Goal: Task Accomplishment & Management: Complete application form

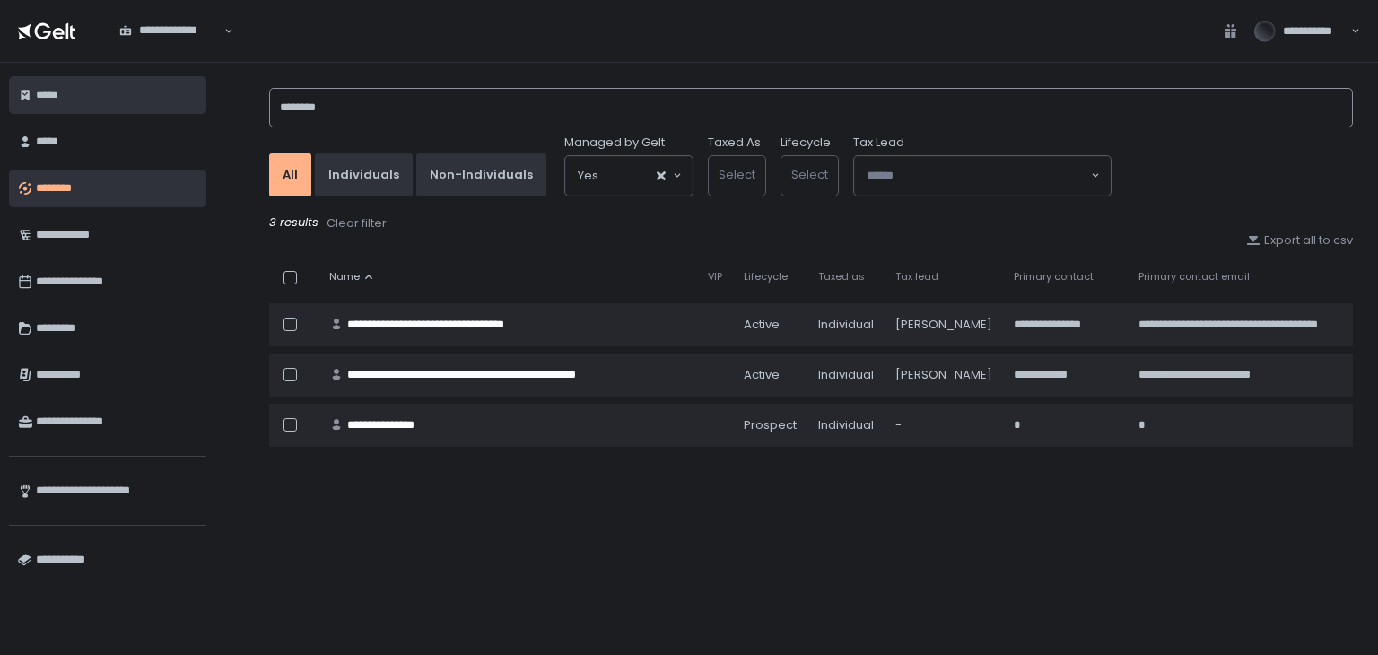
drag, startPoint x: 509, startPoint y: 94, endPoint x: 158, endPoint y: 100, distance: 350.9
click at [158, 100] on div "**********" at bounding box center [689, 359] width 1378 height 592
type input "******"
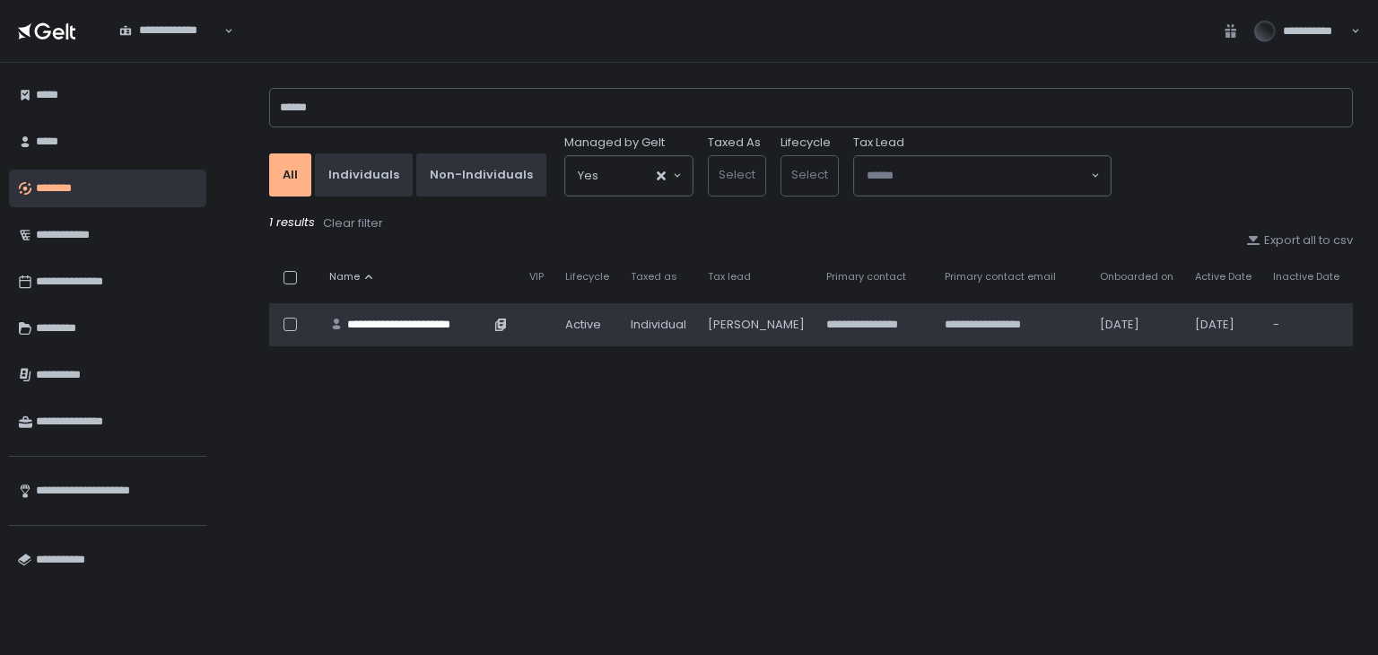
click at [443, 320] on div "**********" at bounding box center [418, 325] width 143 height 16
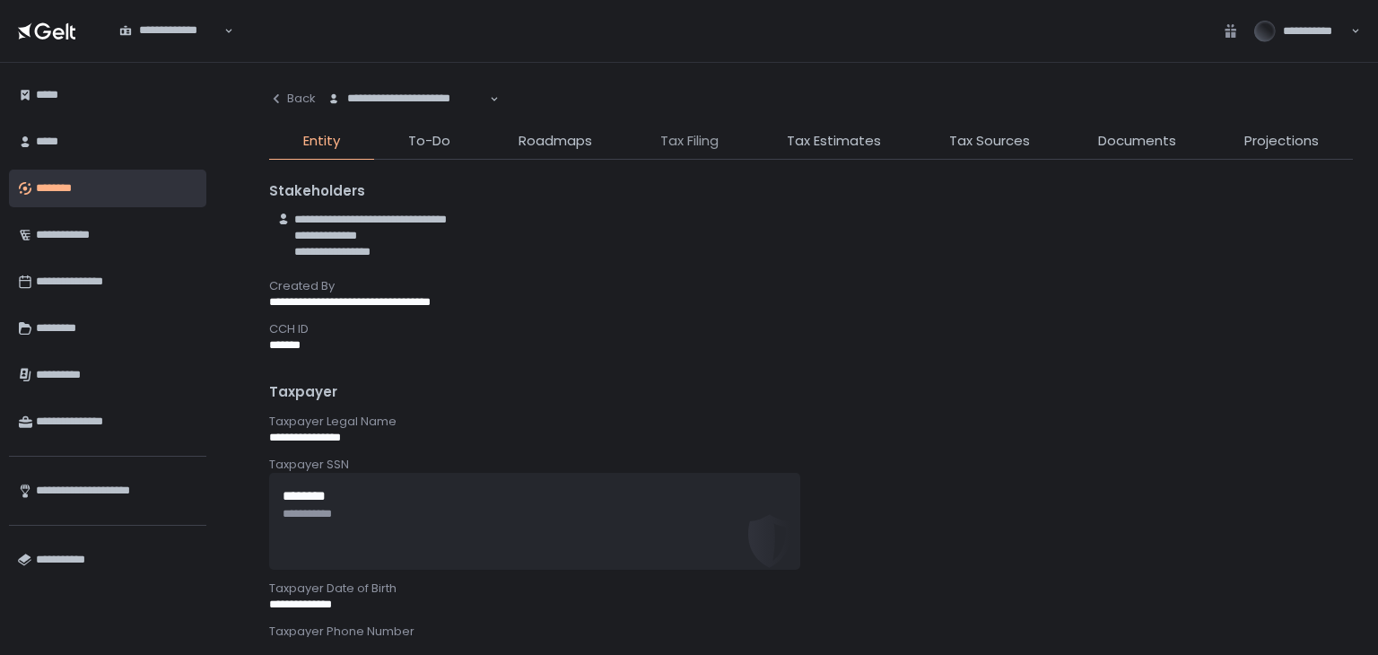
click at [712, 145] on span "Tax Filing" at bounding box center [689, 141] width 58 height 21
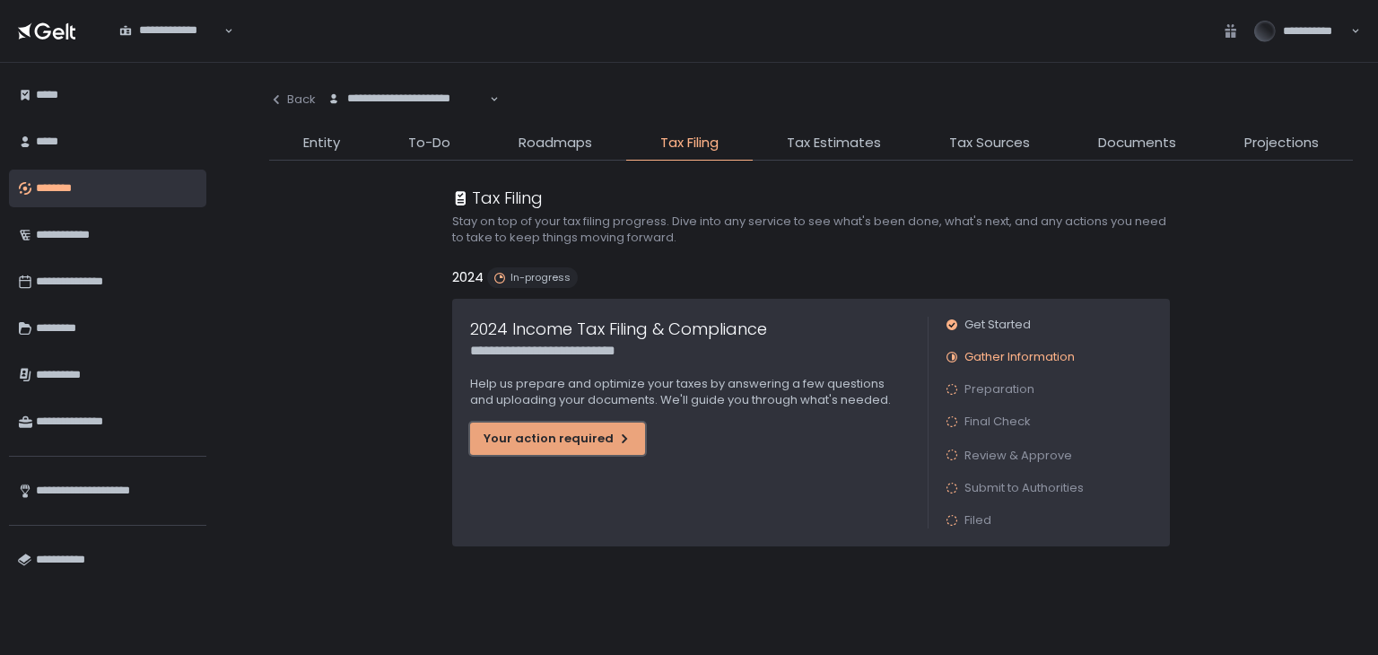
click at [595, 431] on div "Your action required" at bounding box center [558, 439] width 148 height 16
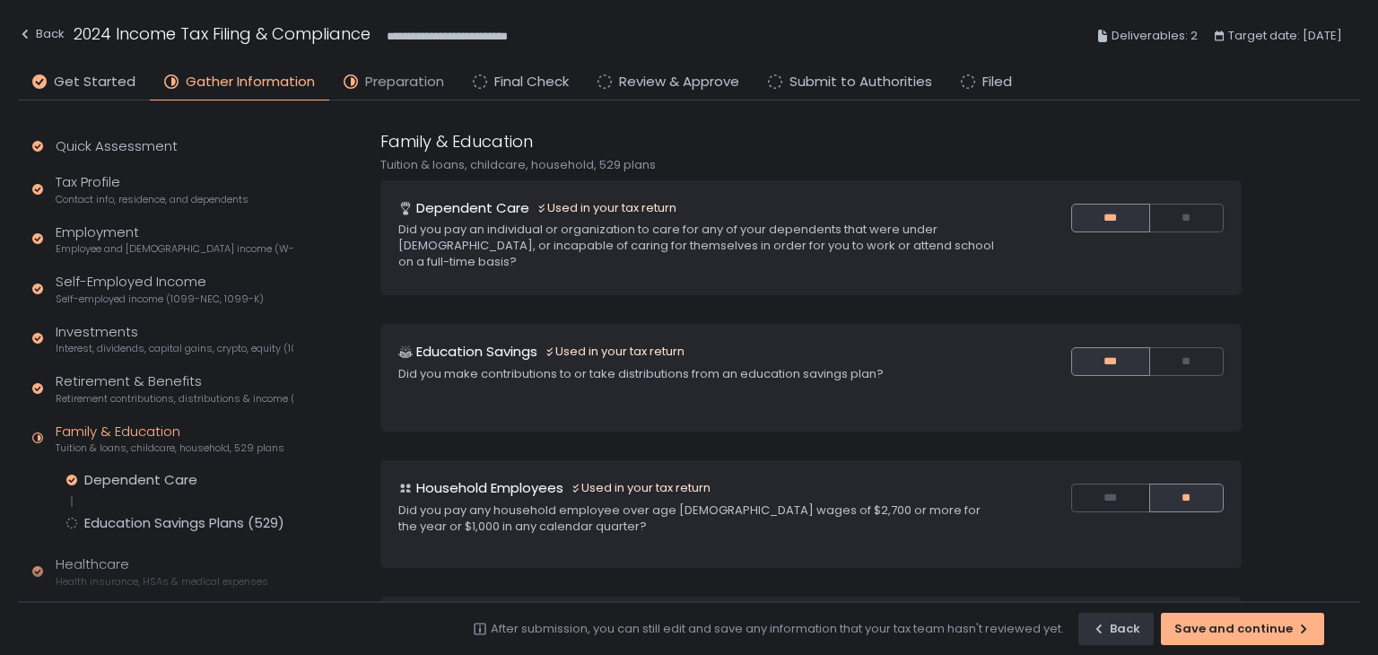
click at [416, 90] on span "Preparation" at bounding box center [404, 82] width 79 height 21
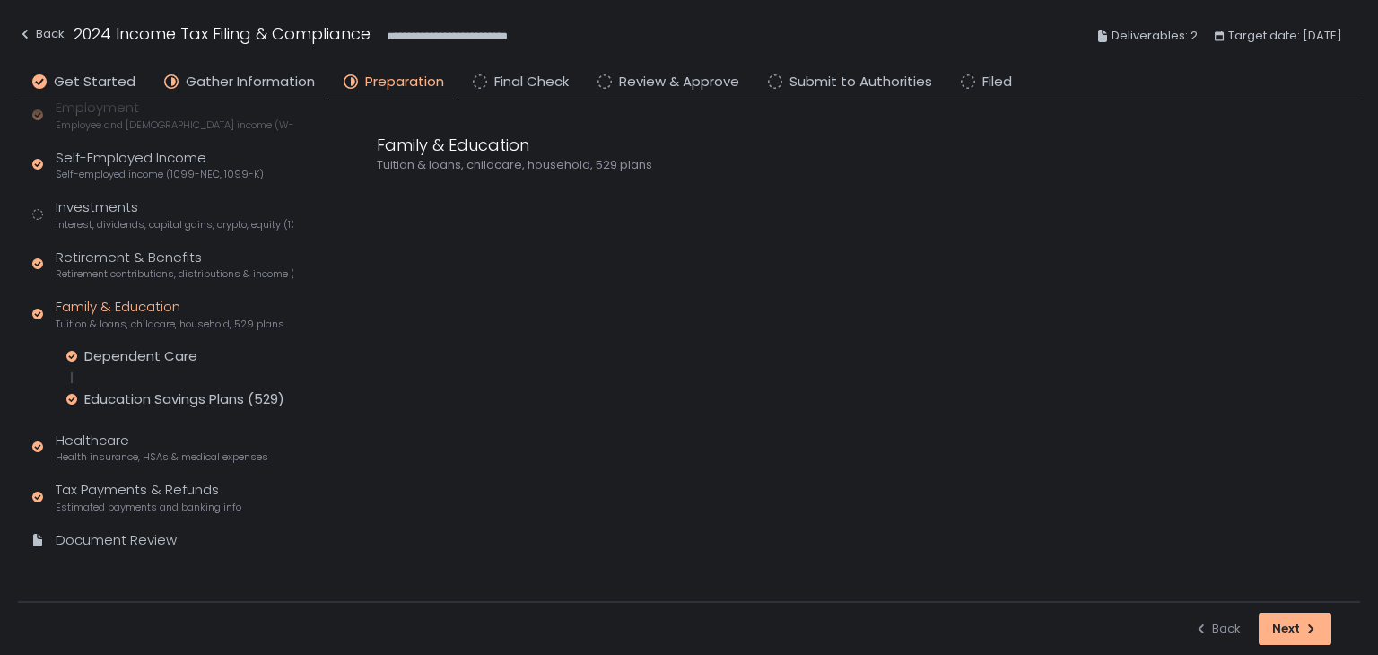
scroll to position [151, 0]
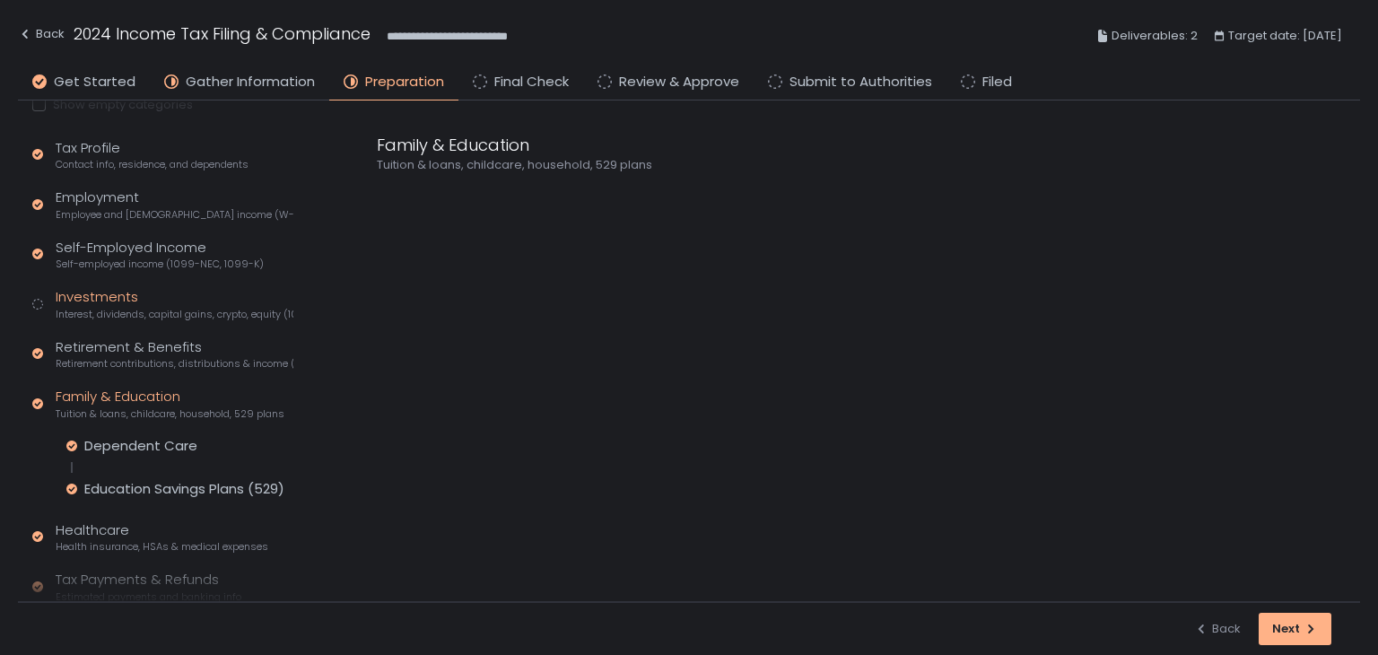
click at [83, 301] on div "Investments Interest, dividends, capital gains, crypto, equity (1099s, K-1s)" at bounding box center [175, 304] width 238 height 34
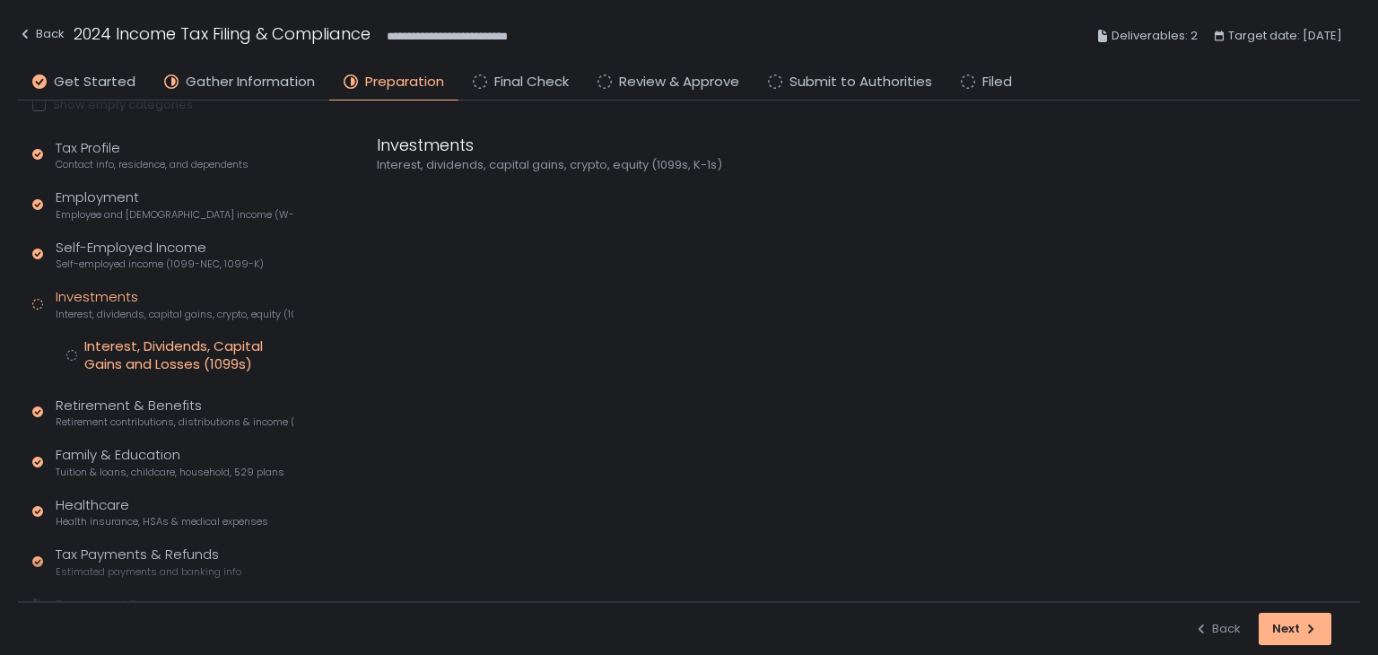
click at [111, 348] on div "Interest, Dividends, Capital Gains and Losses (1099s)" at bounding box center [188, 355] width 209 height 36
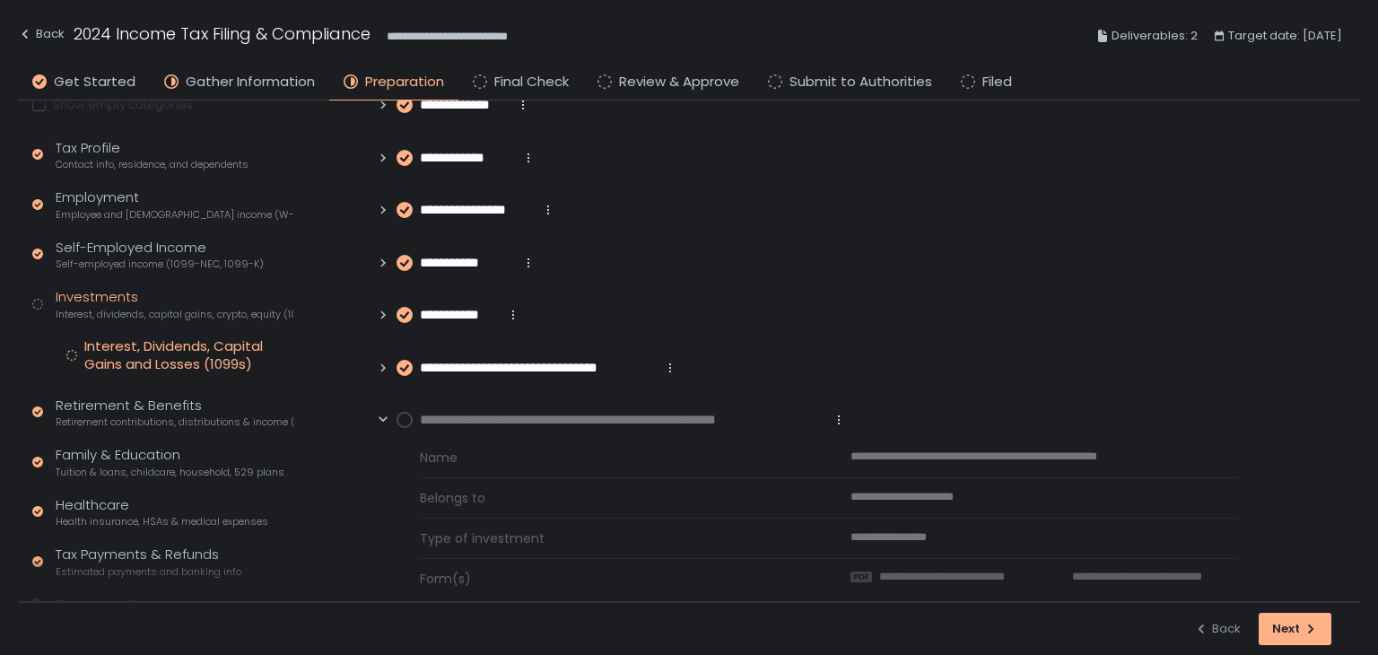
scroll to position [280, 0]
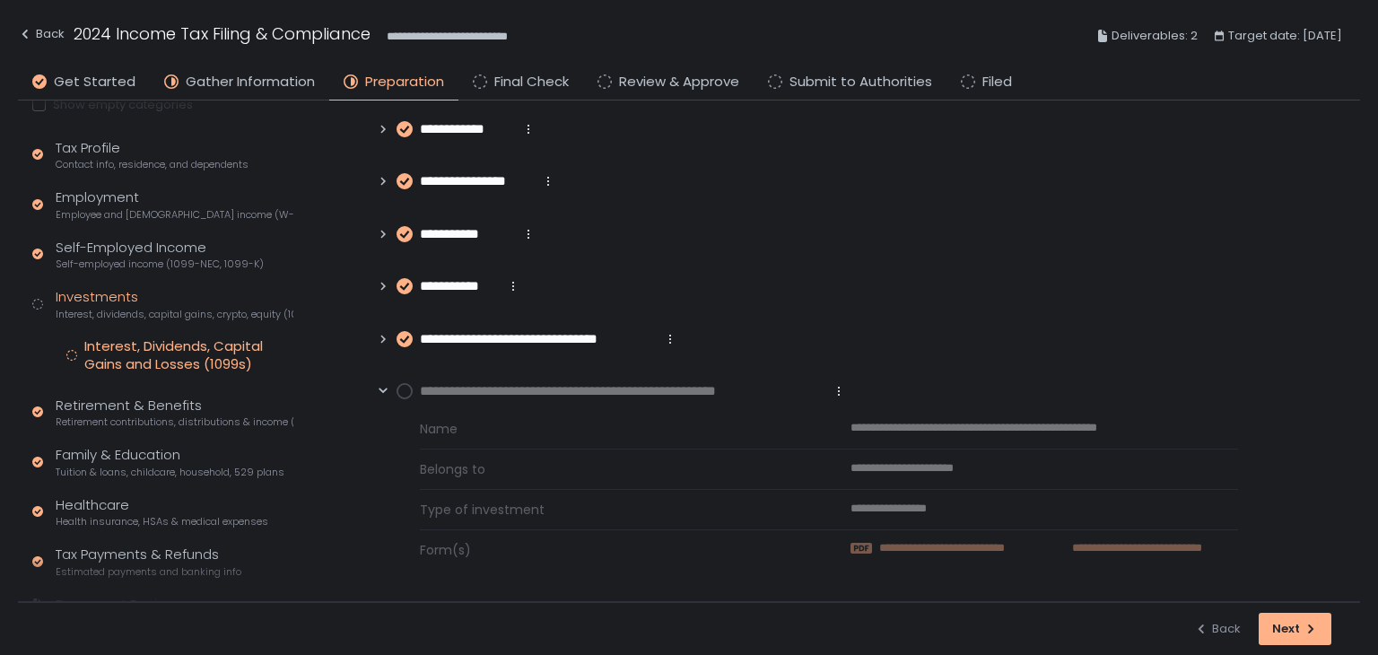
click at [920, 540] on span "**********" at bounding box center [968, 548] width 178 height 16
click at [408, 391] on circle at bounding box center [404, 391] width 14 height 14
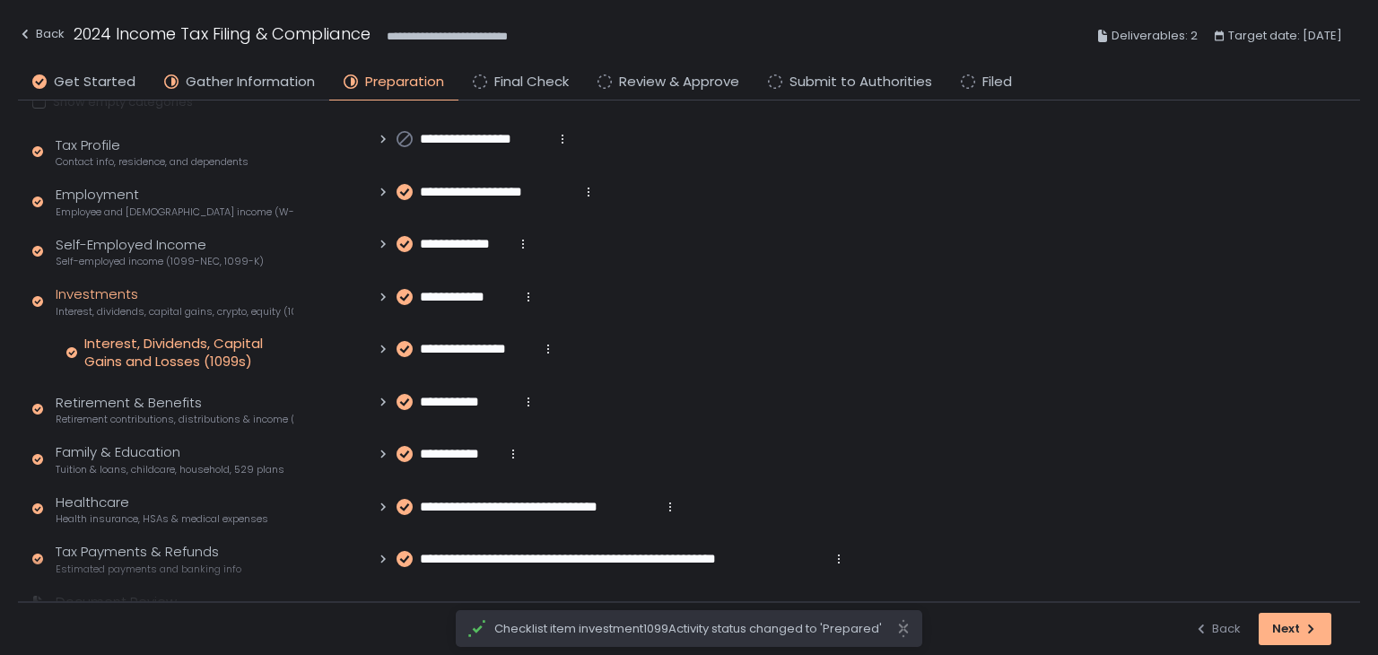
scroll to position [215, 0]
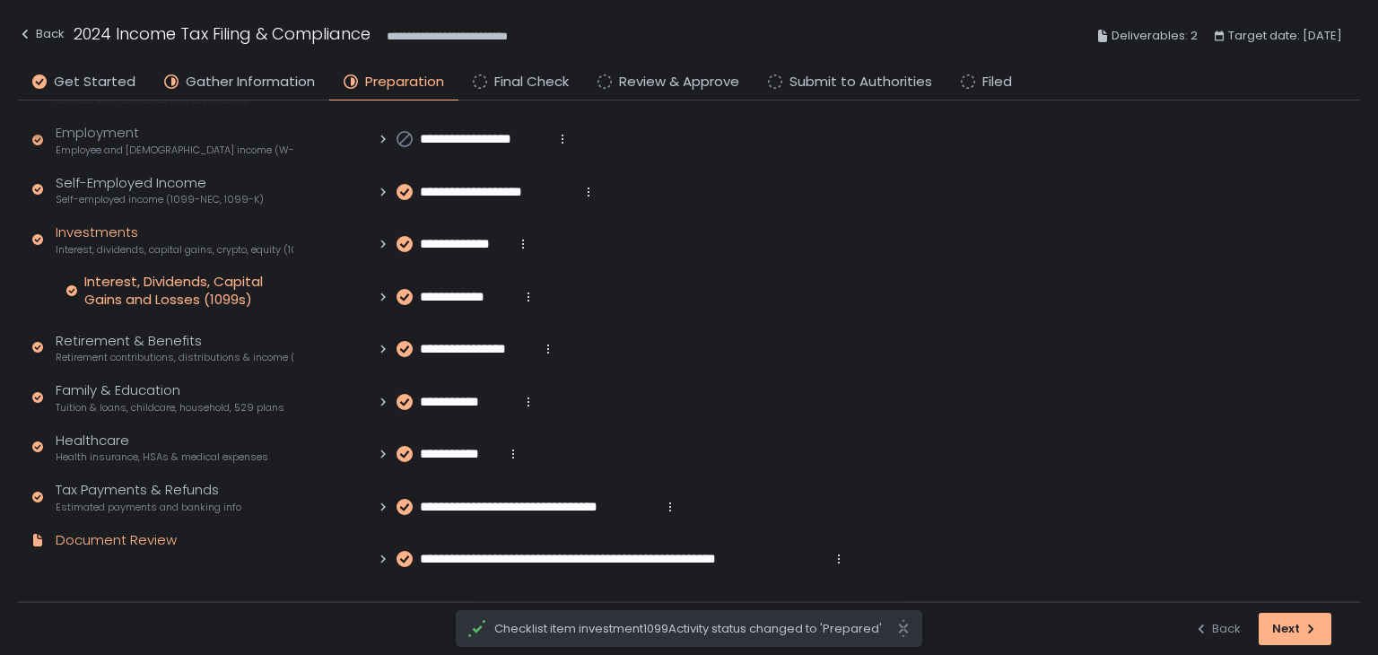
click at [92, 546] on div "Document Review" at bounding box center [116, 540] width 121 height 21
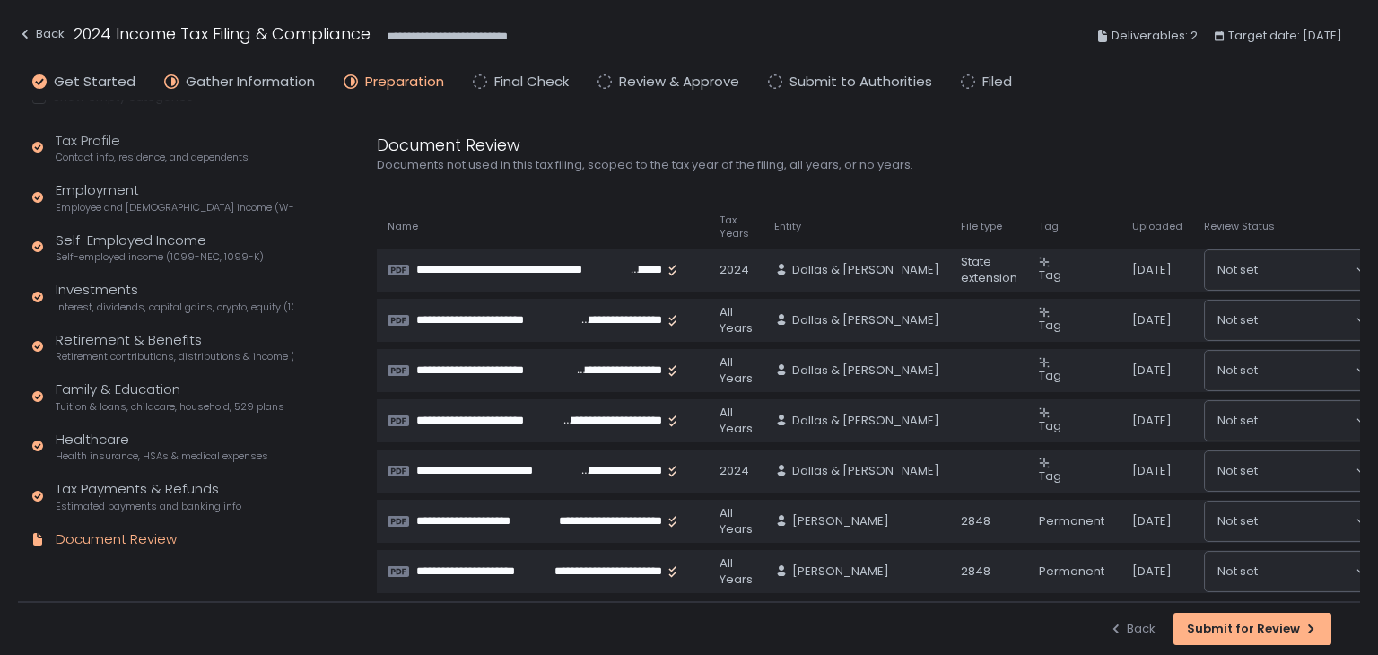
scroll to position [158, 0]
click at [1288, 632] on div "Submit for Review" at bounding box center [1252, 629] width 131 height 16
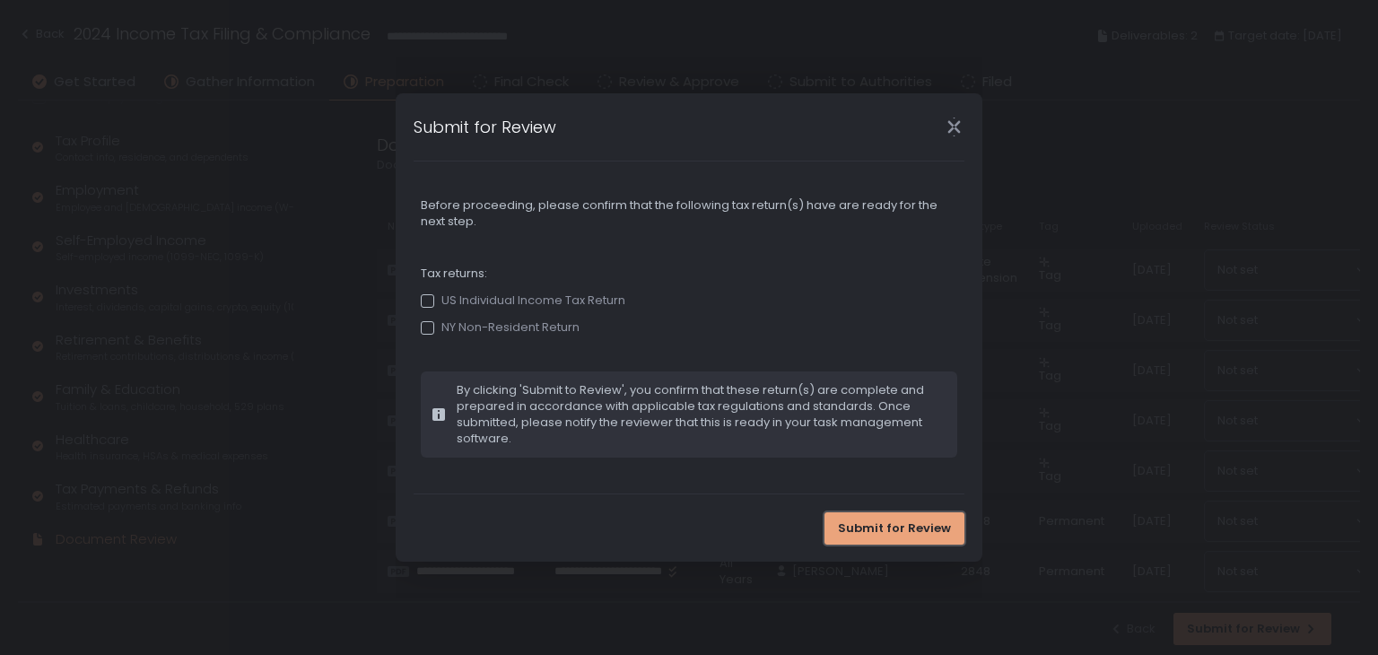
click at [917, 525] on span "Submit for Review" at bounding box center [894, 528] width 113 height 16
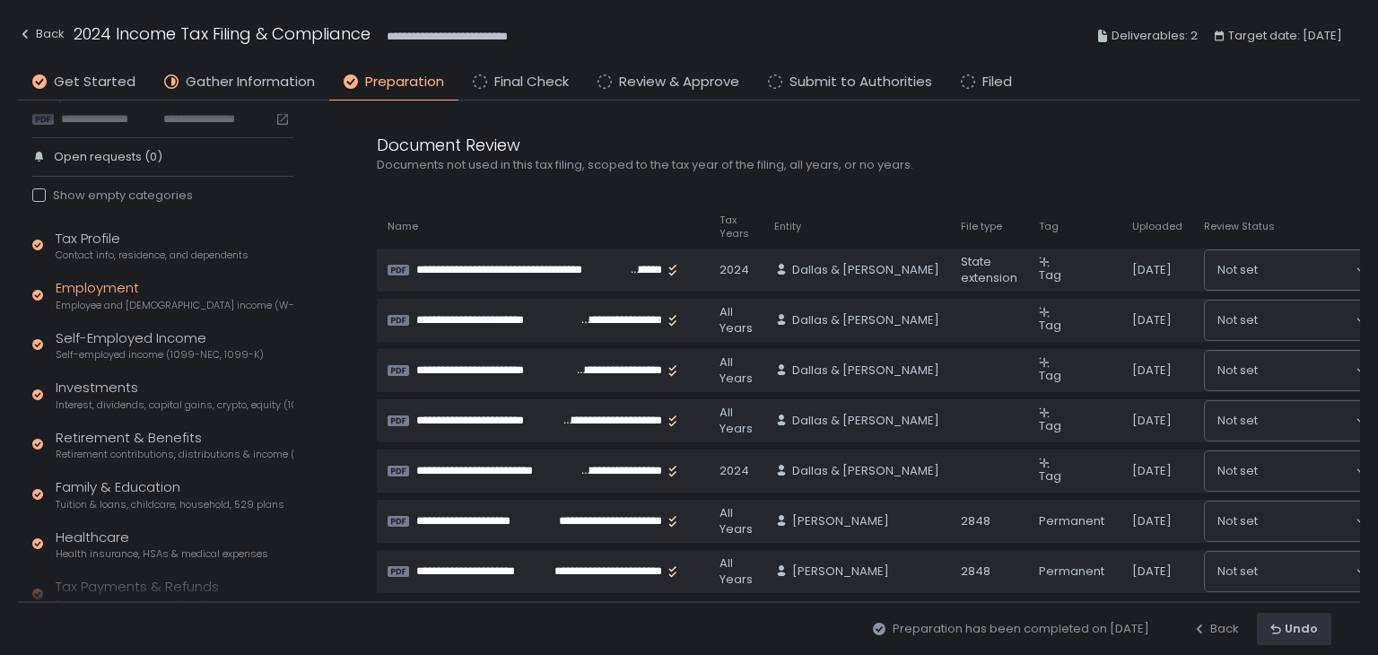
scroll to position [0, 0]
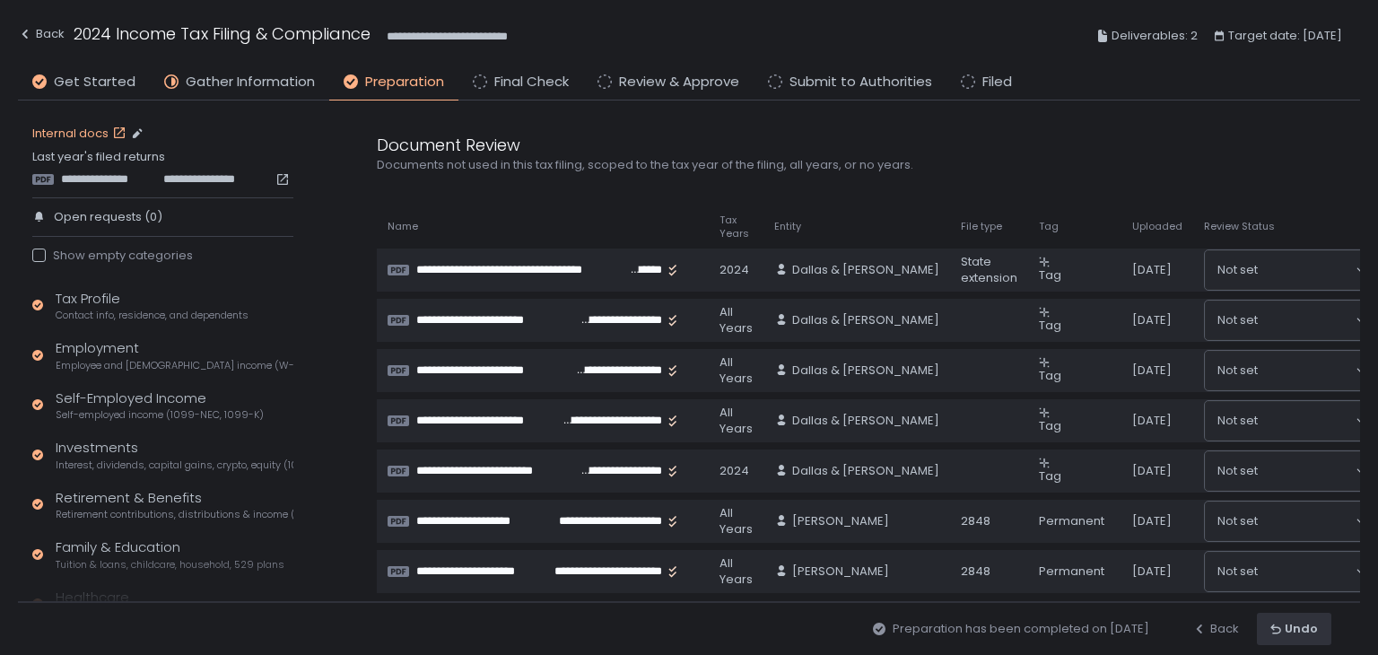
click at [98, 133] on link "Internal docs" at bounding box center [81, 134] width 98 height 16
click at [61, 29] on div "Back" at bounding box center [41, 34] width 47 height 22
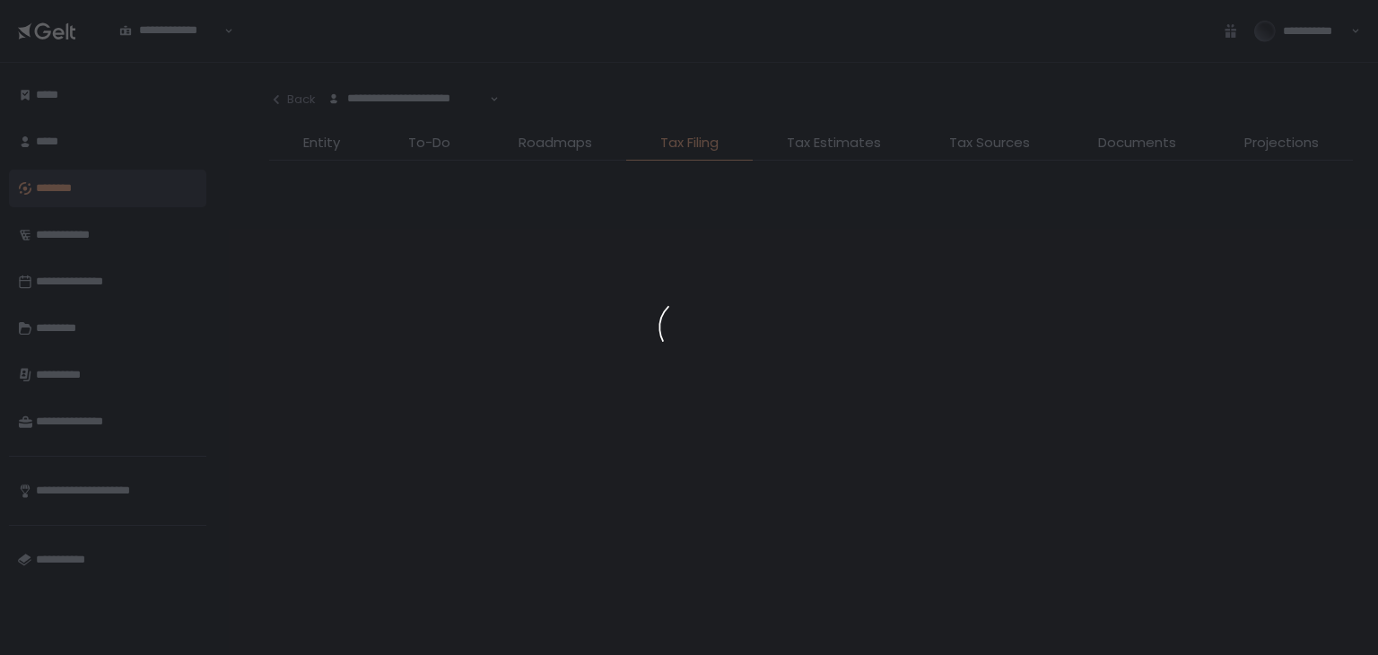
click at [1148, 145] on div at bounding box center [689, 327] width 1378 height 655
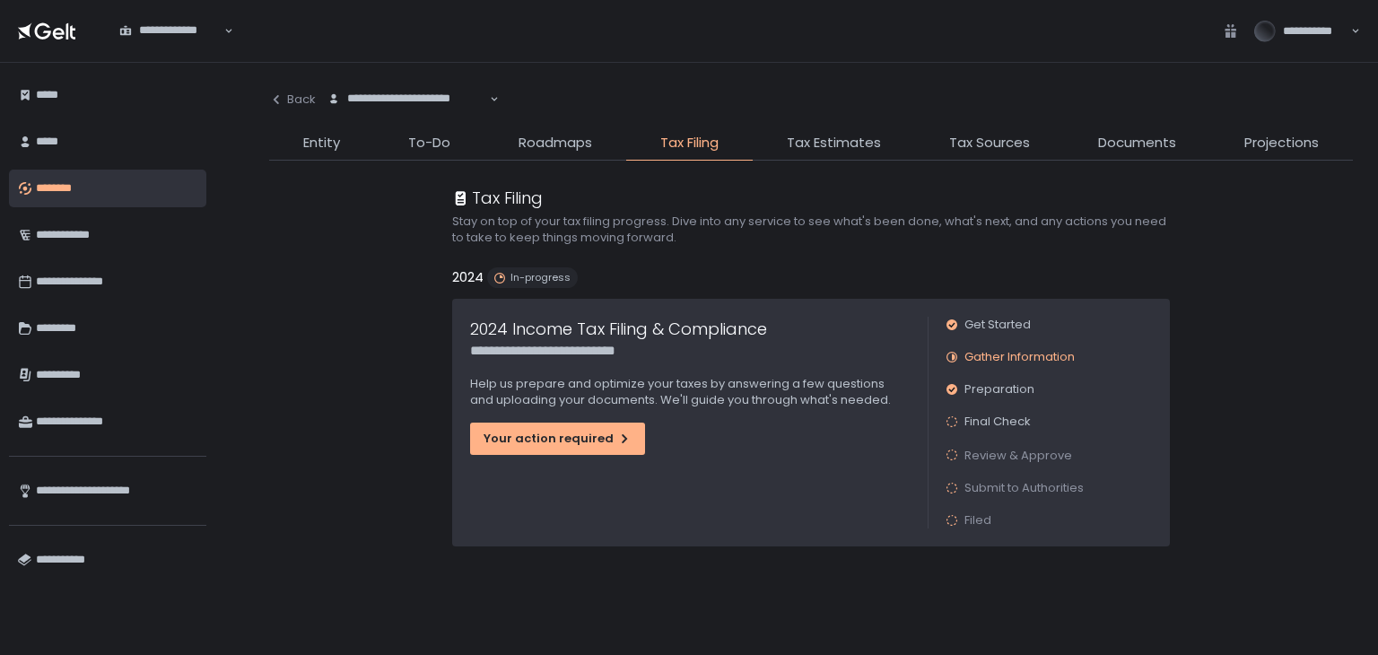
click at [1148, 145] on span "Documents" at bounding box center [1137, 143] width 78 height 21
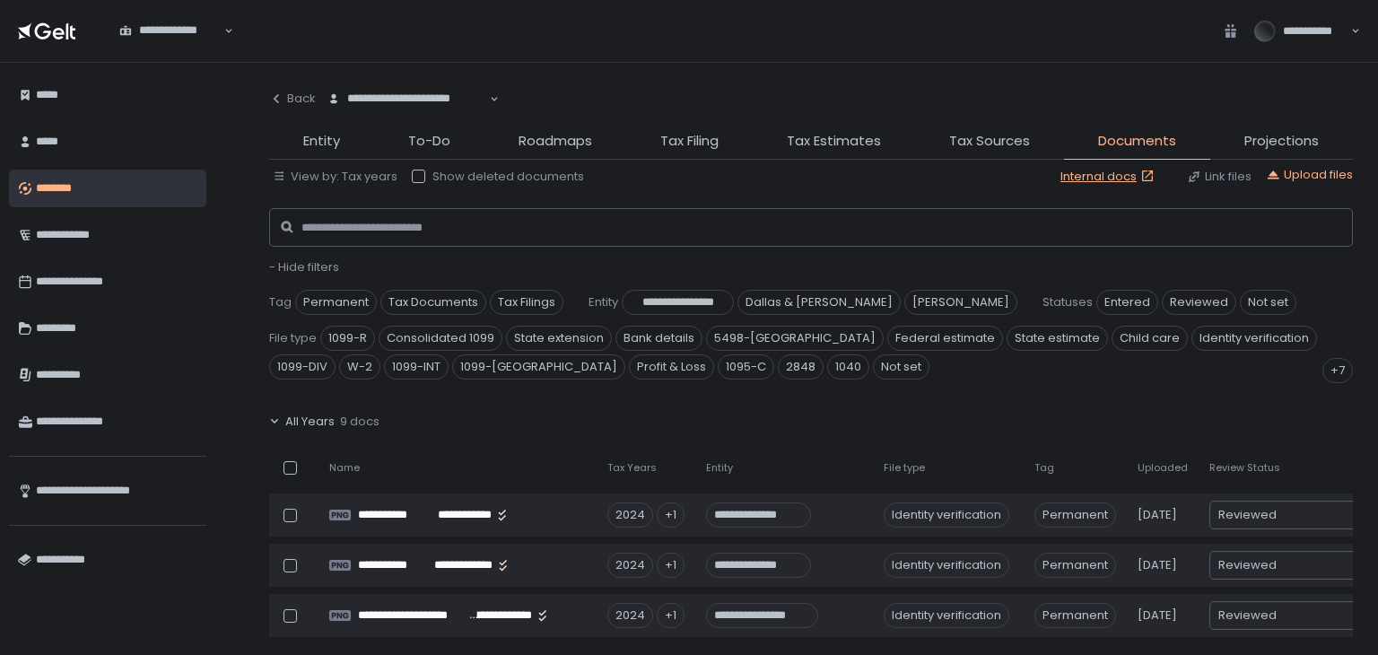
click at [292, 264] on span "- Hide filters" at bounding box center [304, 266] width 70 height 17
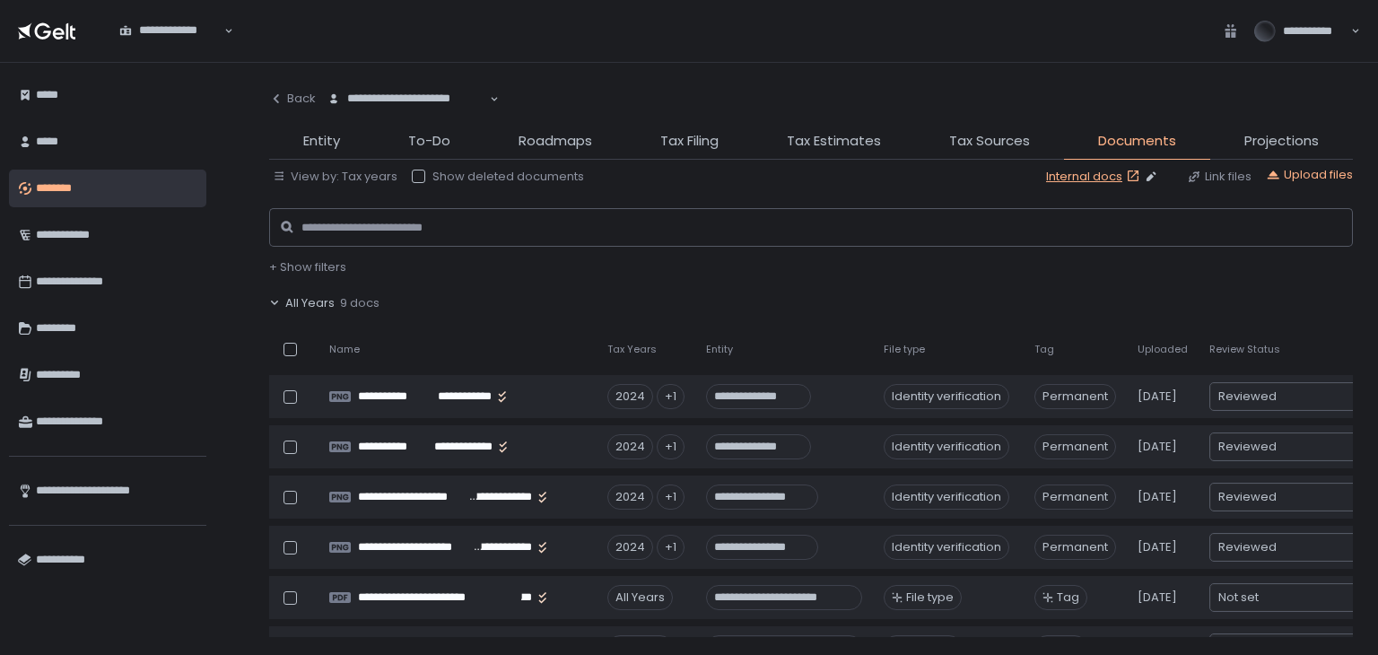
click at [1128, 171] on icon at bounding box center [1133, 175] width 11 height 11
click at [1291, 180] on div "Upload files" at bounding box center [1309, 175] width 87 height 16
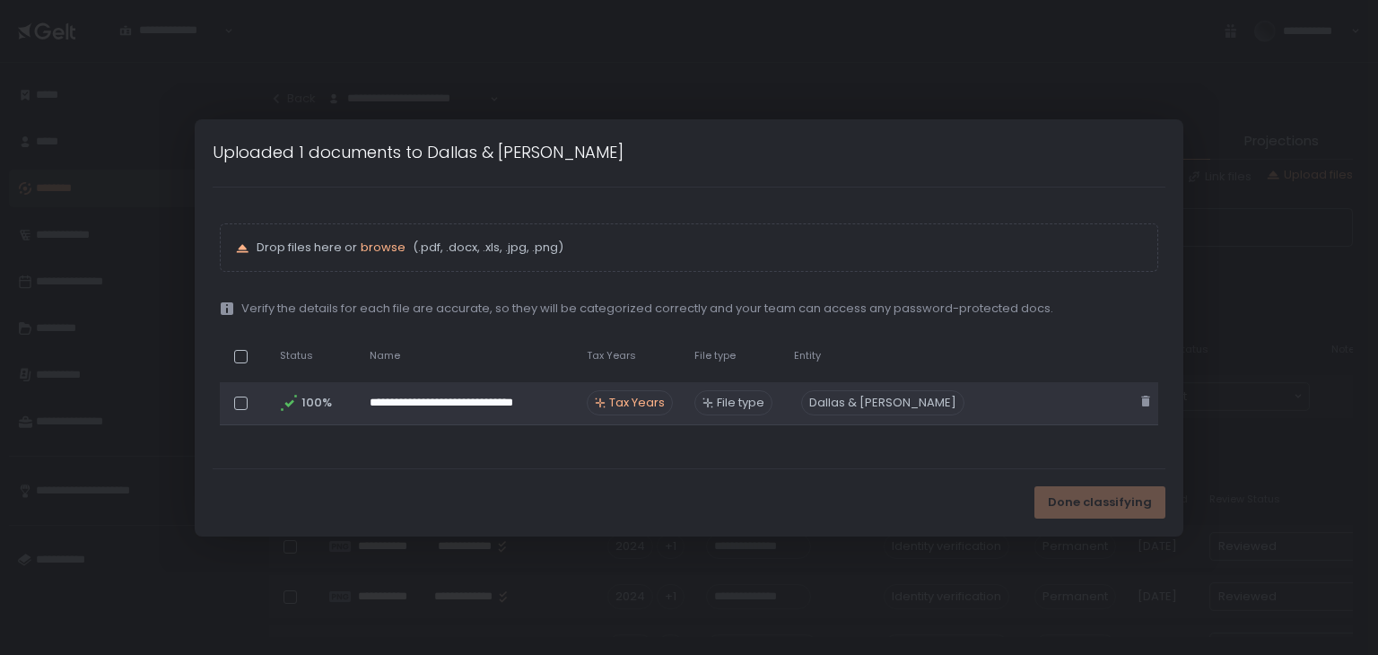
click at [629, 410] on span "Tax Years" at bounding box center [637, 403] width 56 height 16
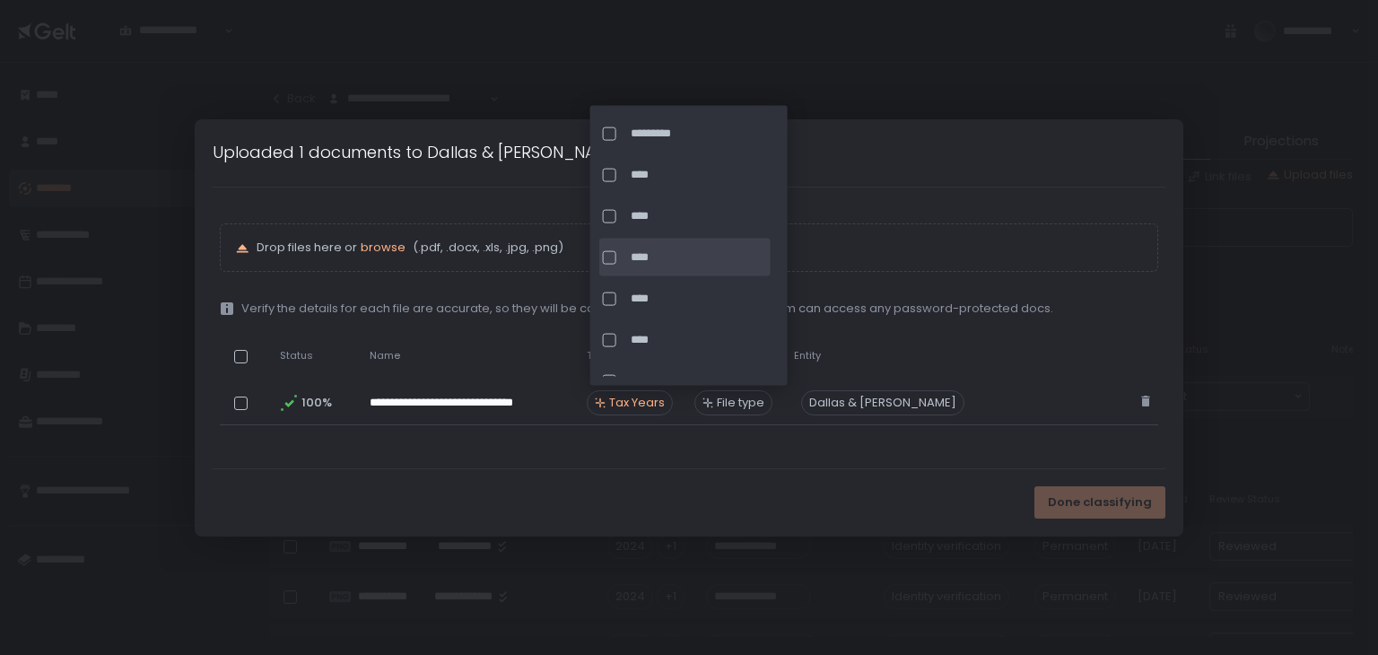
click at [604, 255] on div at bounding box center [609, 256] width 13 height 13
click at [1037, 362] on div "Password" at bounding box center [1057, 355] width 129 height 13
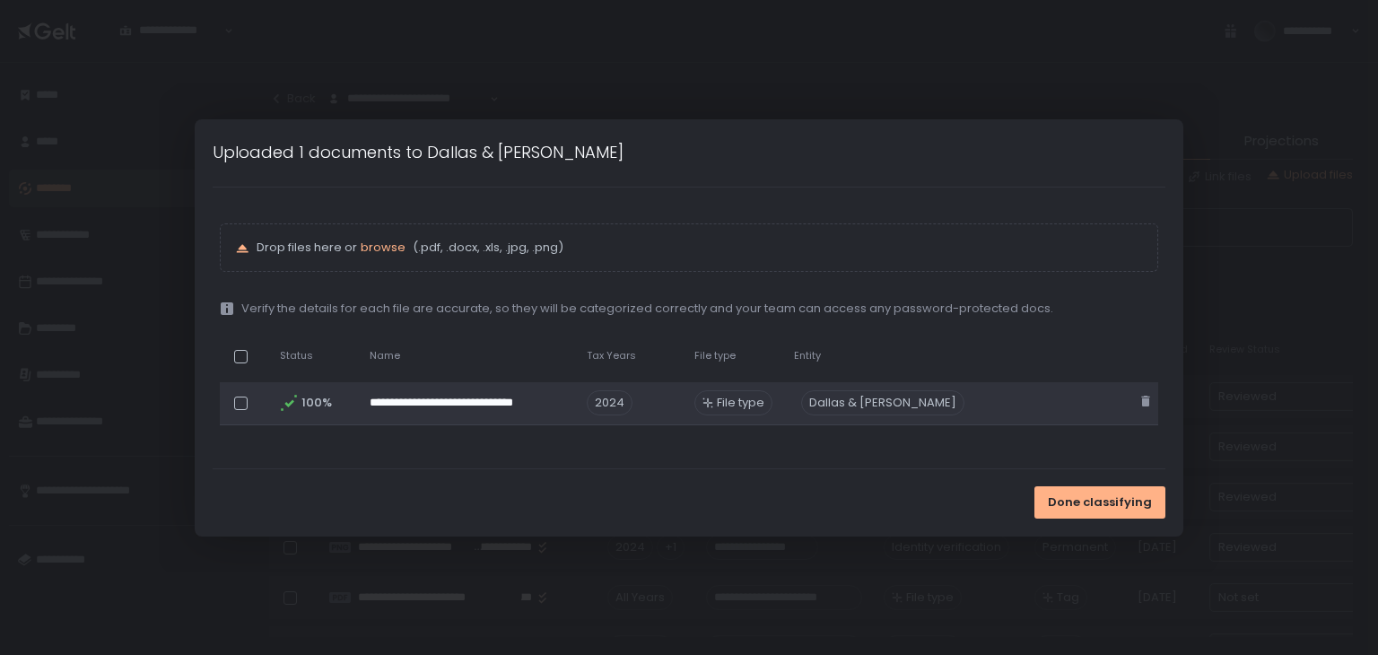
click at [742, 406] on span "File type" at bounding box center [741, 403] width 48 height 16
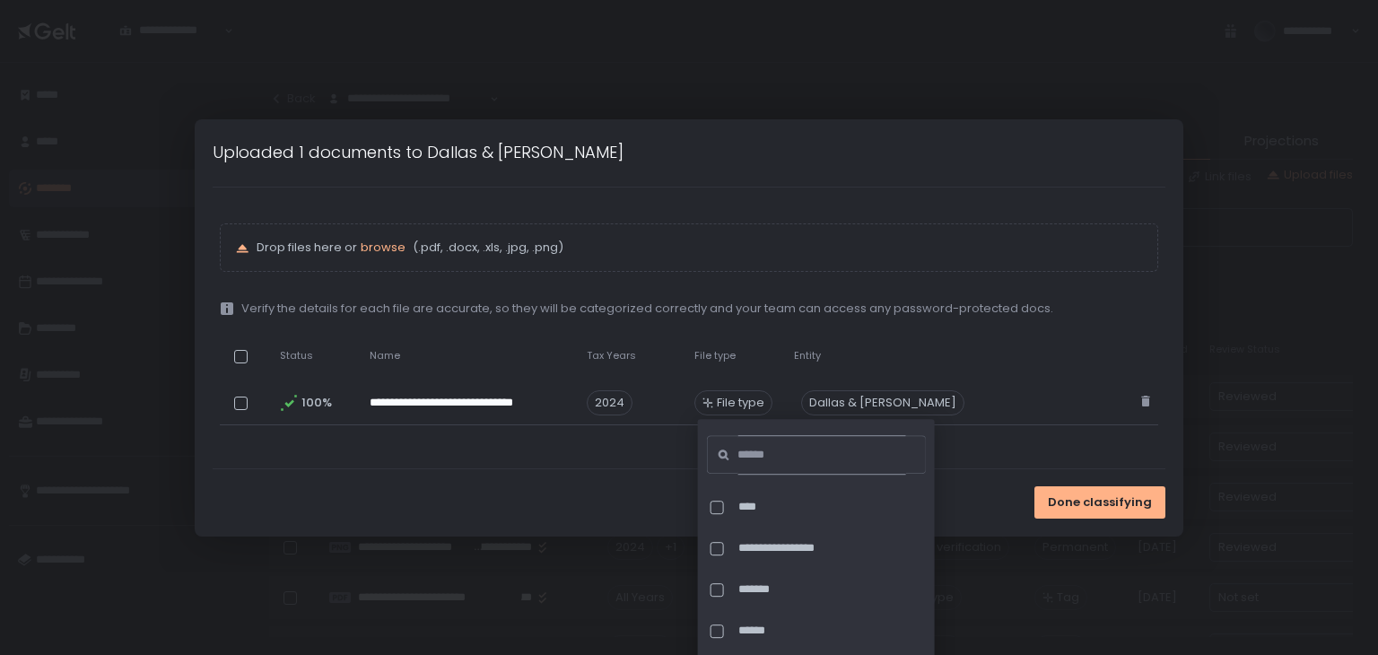
click at [836, 460] on input at bounding box center [822, 454] width 168 height 39
click at [1047, 351] on icon at bounding box center [1052, 356] width 11 height 11
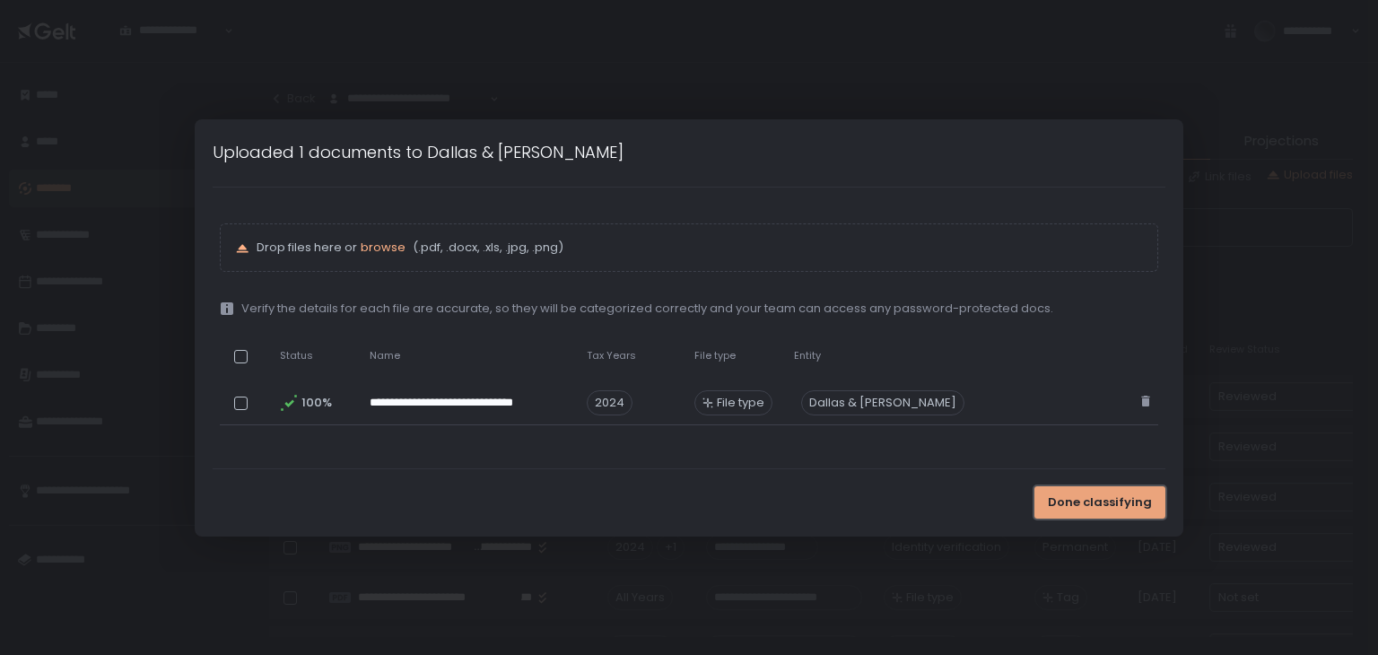
click at [1080, 494] on span "Done classifying" at bounding box center [1100, 502] width 104 height 16
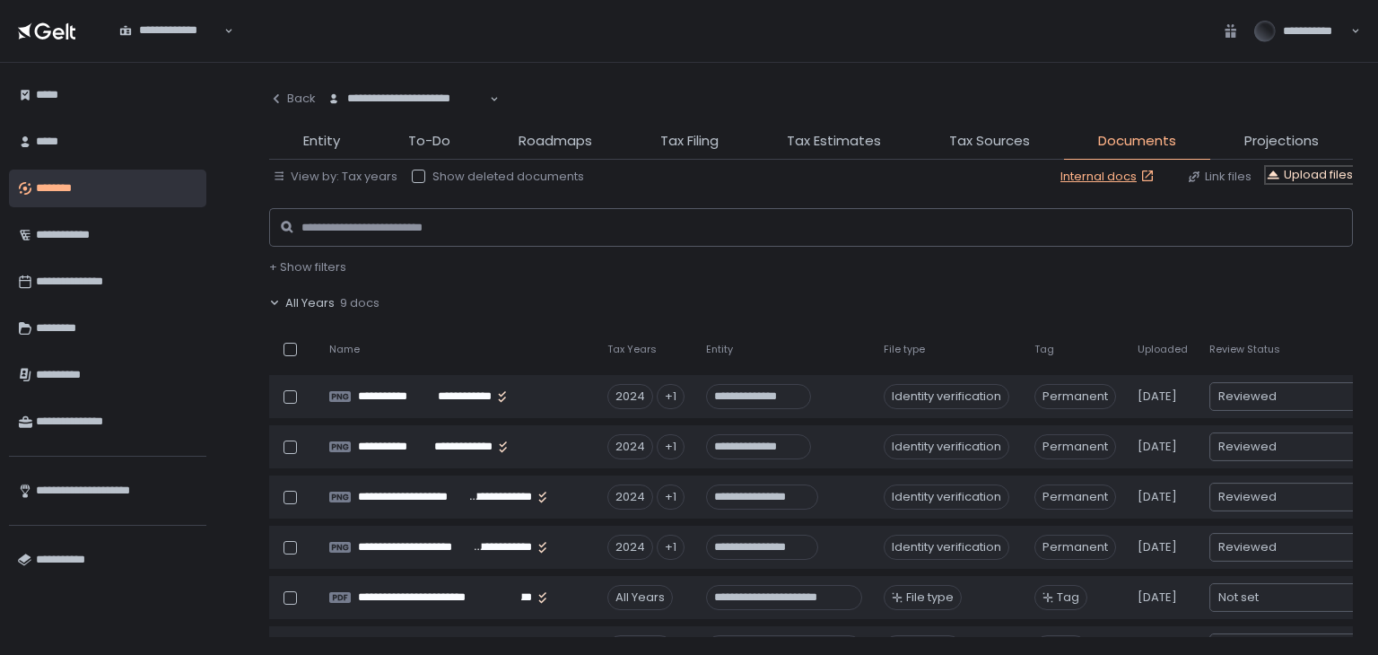
click at [1303, 176] on div "Upload files" at bounding box center [1309, 175] width 87 height 16
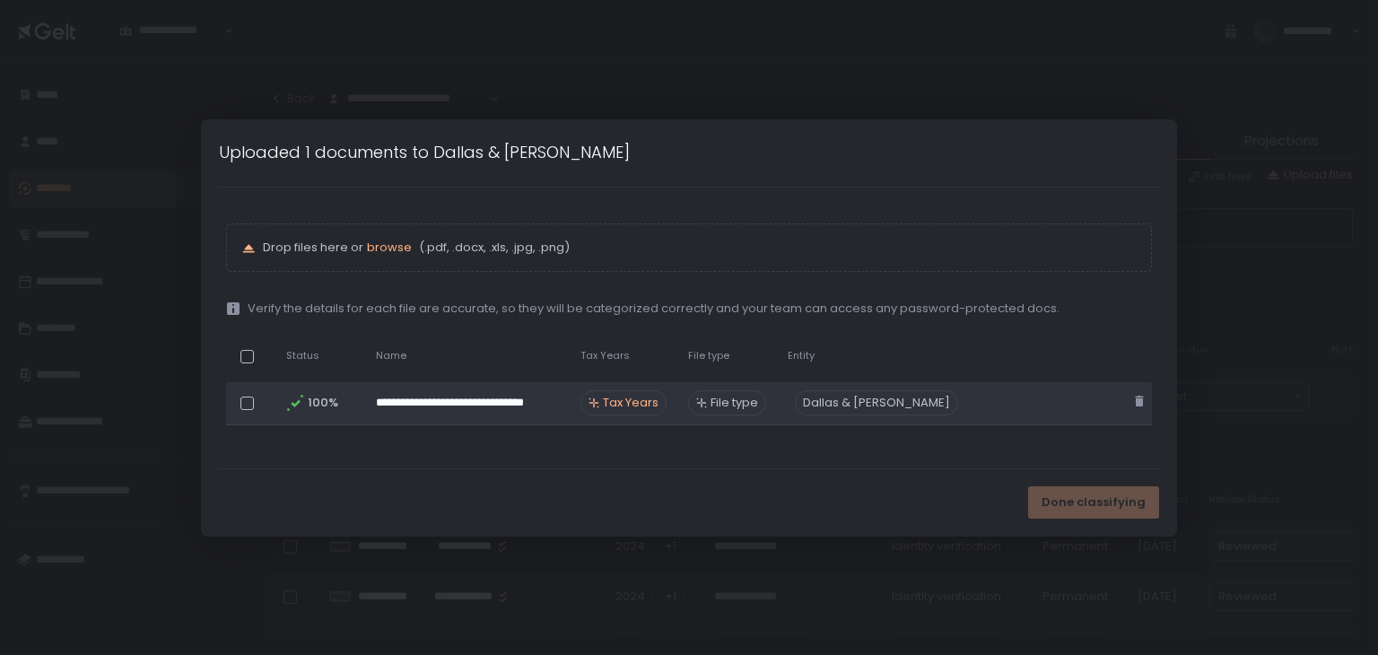
click at [637, 410] on span "Tax Years" at bounding box center [631, 403] width 56 height 16
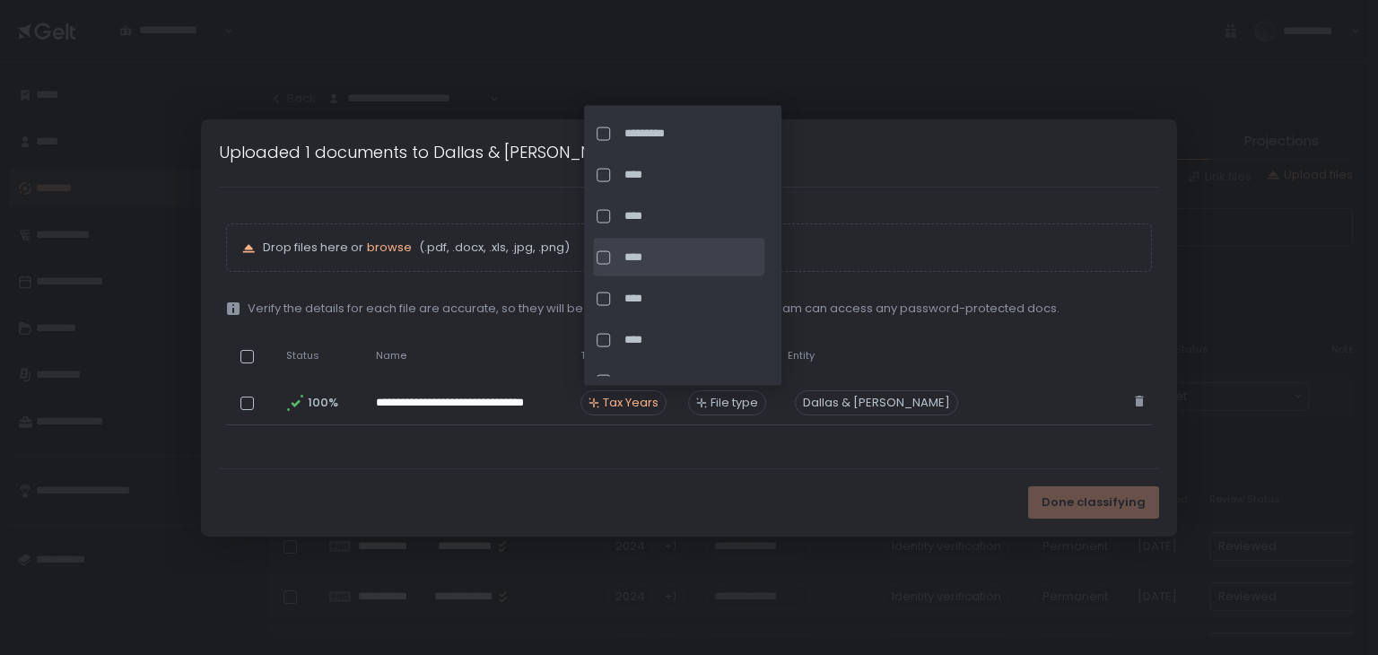
click at [599, 258] on div at bounding box center [603, 256] width 13 height 13
click at [1040, 378] on table "**********" at bounding box center [689, 381] width 927 height 101
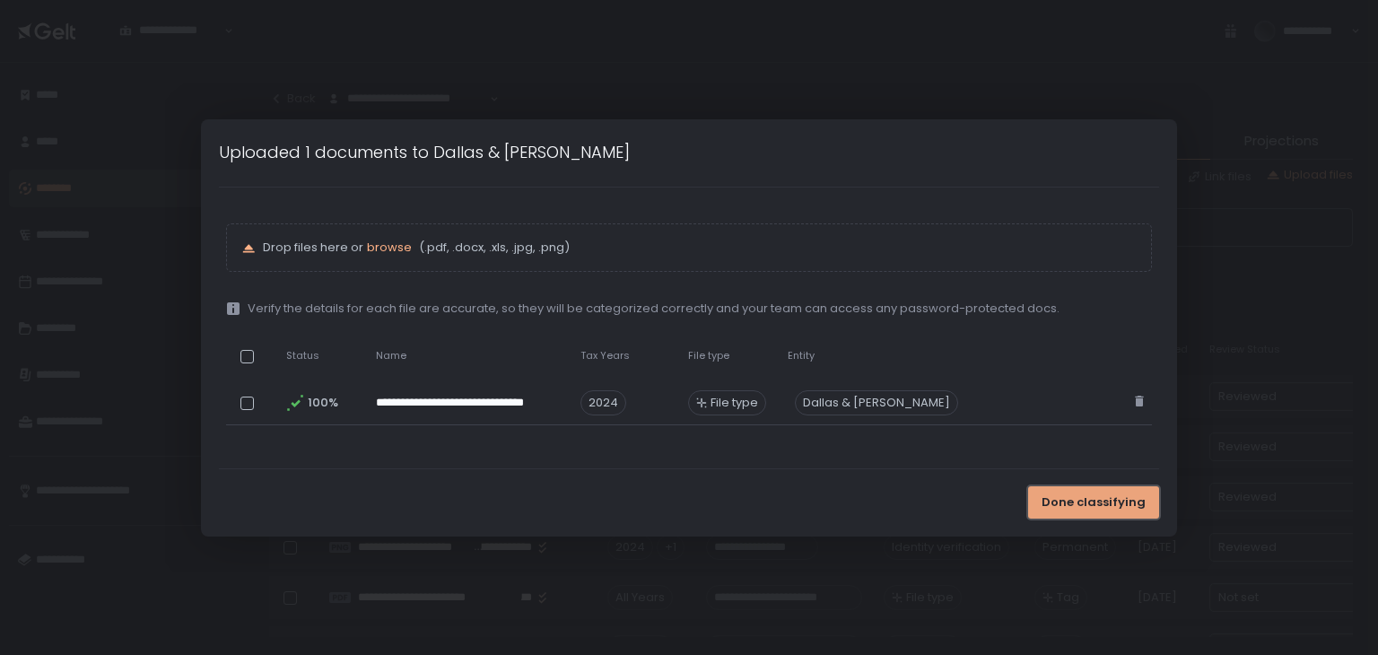
click at [1055, 507] on span "Done classifying" at bounding box center [1094, 502] width 104 height 16
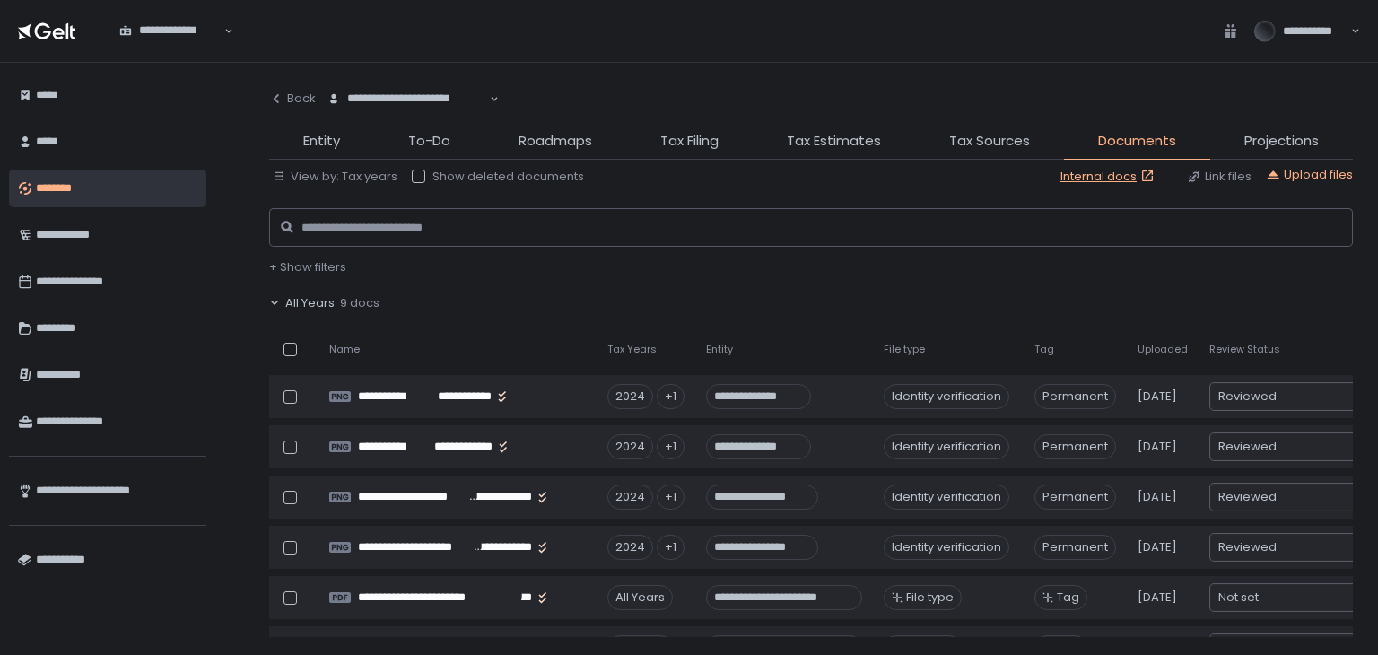
click at [325, 304] on span "All Years" at bounding box center [309, 303] width 49 height 16
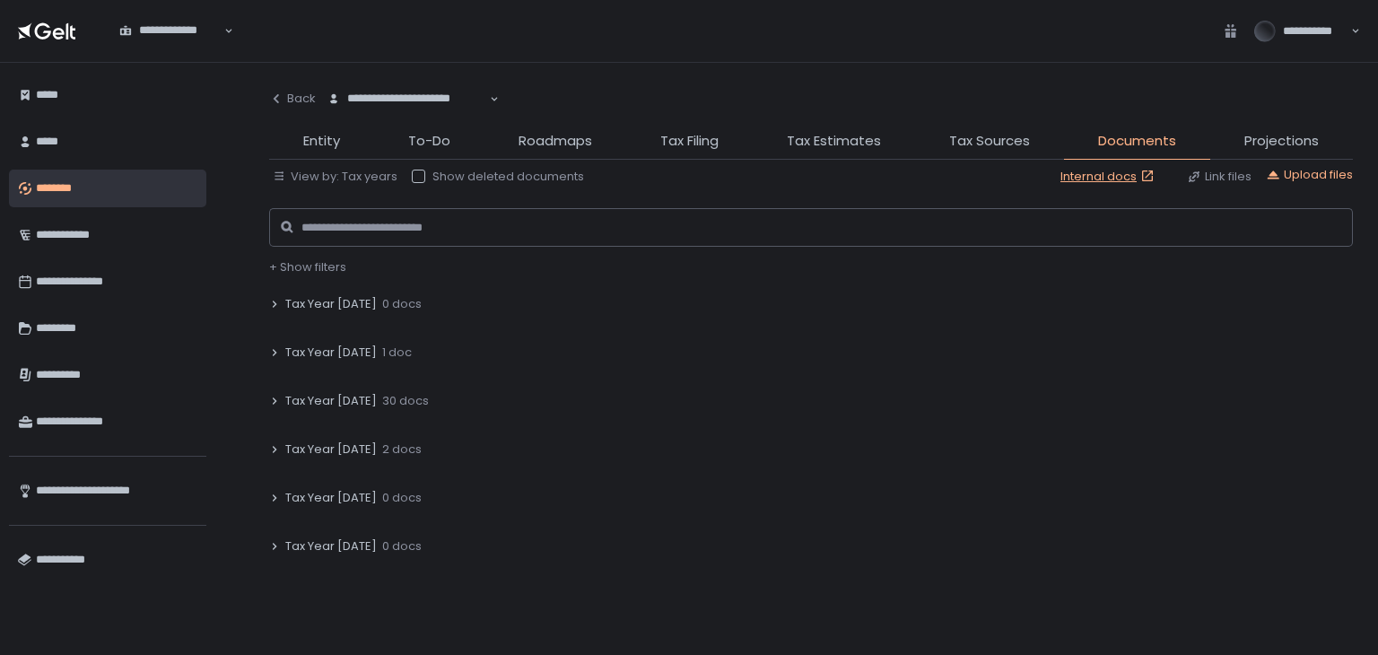
scroll to position [90, 0]
click at [277, 358] on icon at bounding box center [274, 359] width 11 height 11
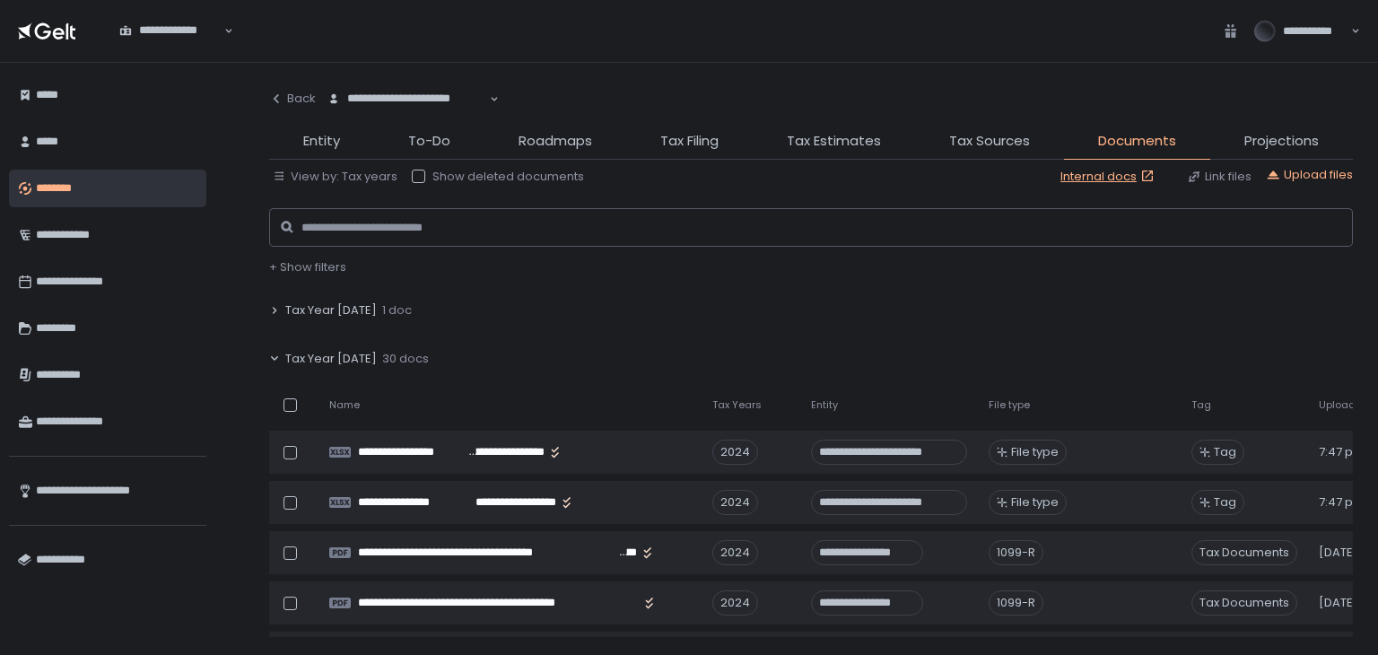
scroll to position [179, 0]
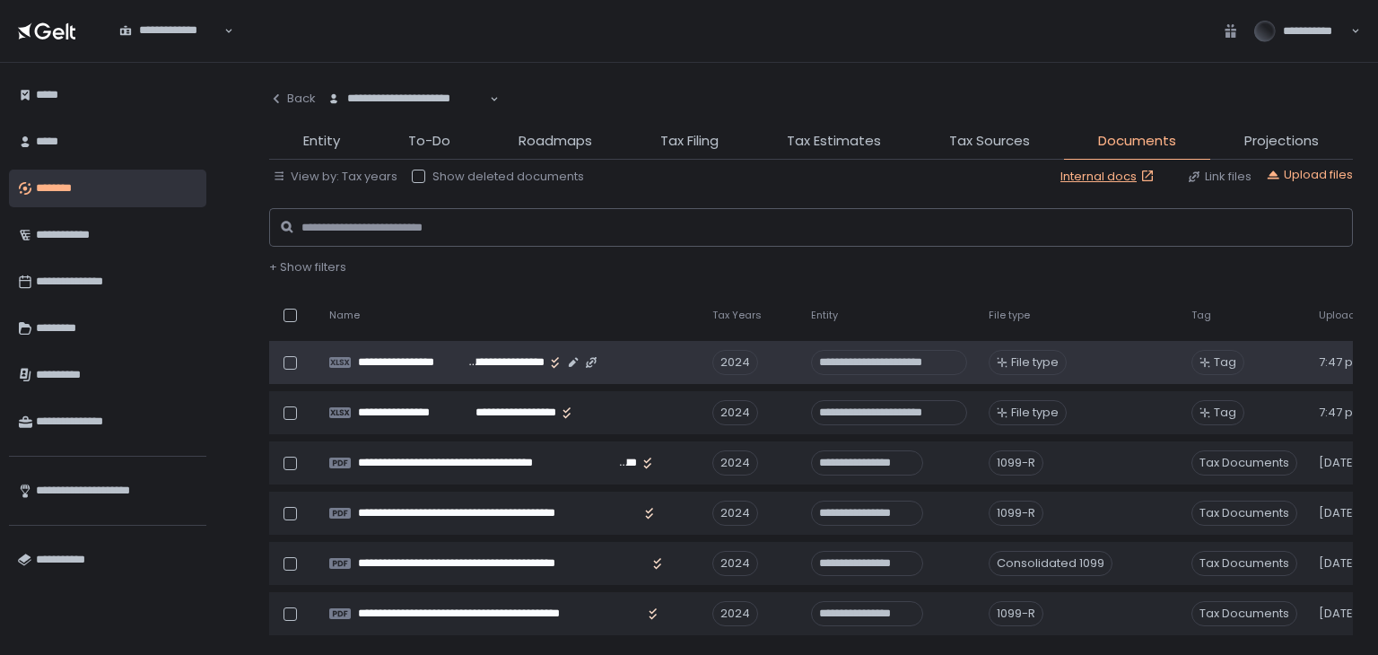
click at [1026, 371] on div "File type" at bounding box center [1028, 362] width 78 height 25
click at [1214, 367] on span "Tag" at bounding box center [1225, 362] width 22 height 16
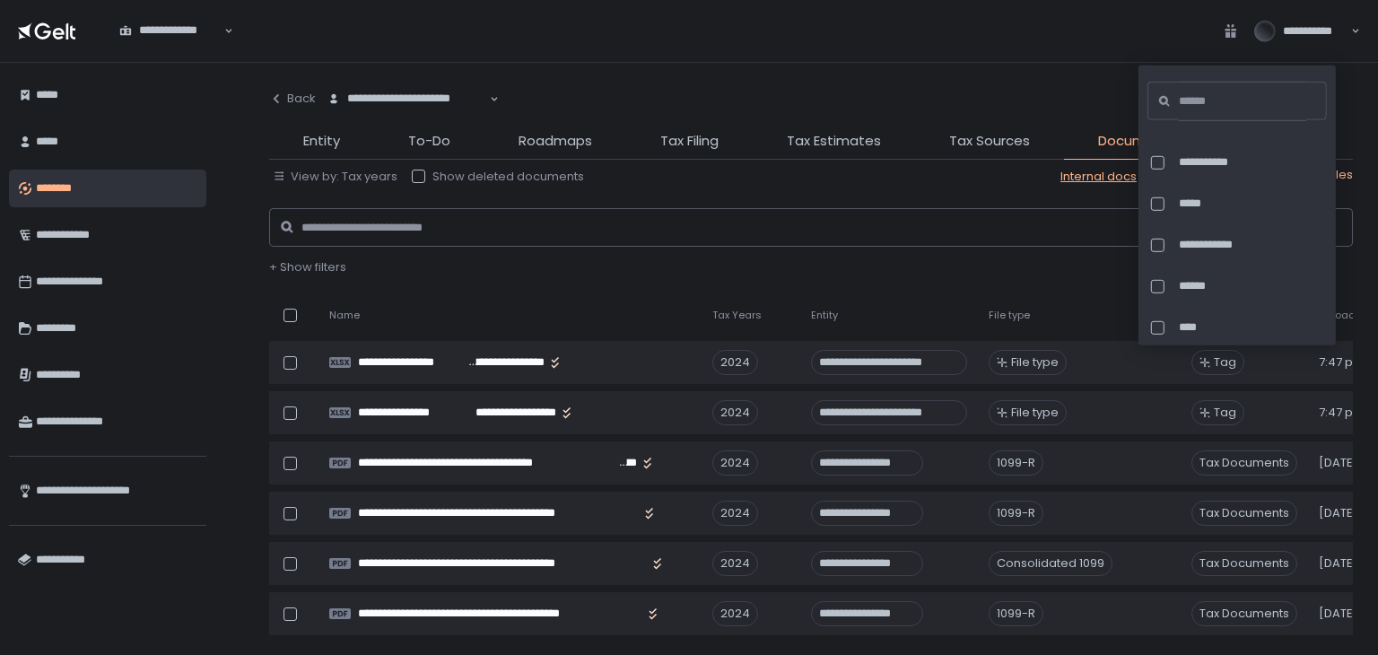
scroll to position [206, 0]
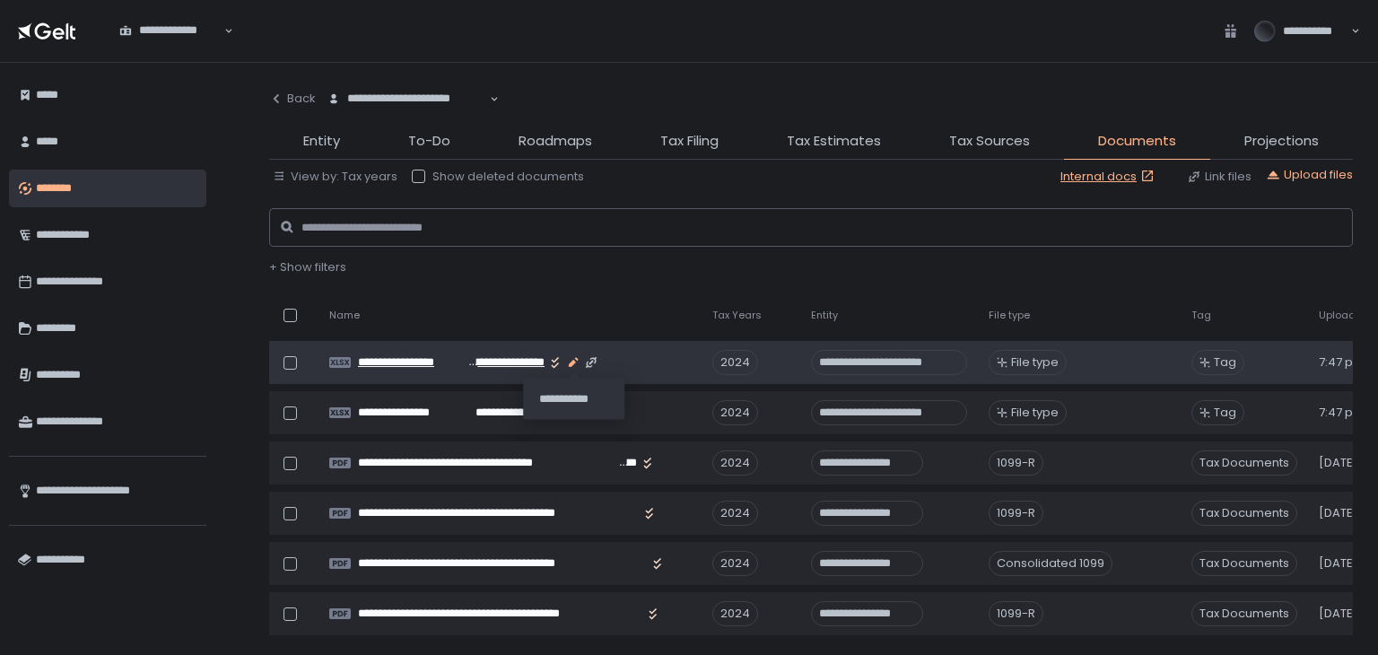
click at [571, 356] on icon "button" at bounding box center [573, 362] width 14 height 14
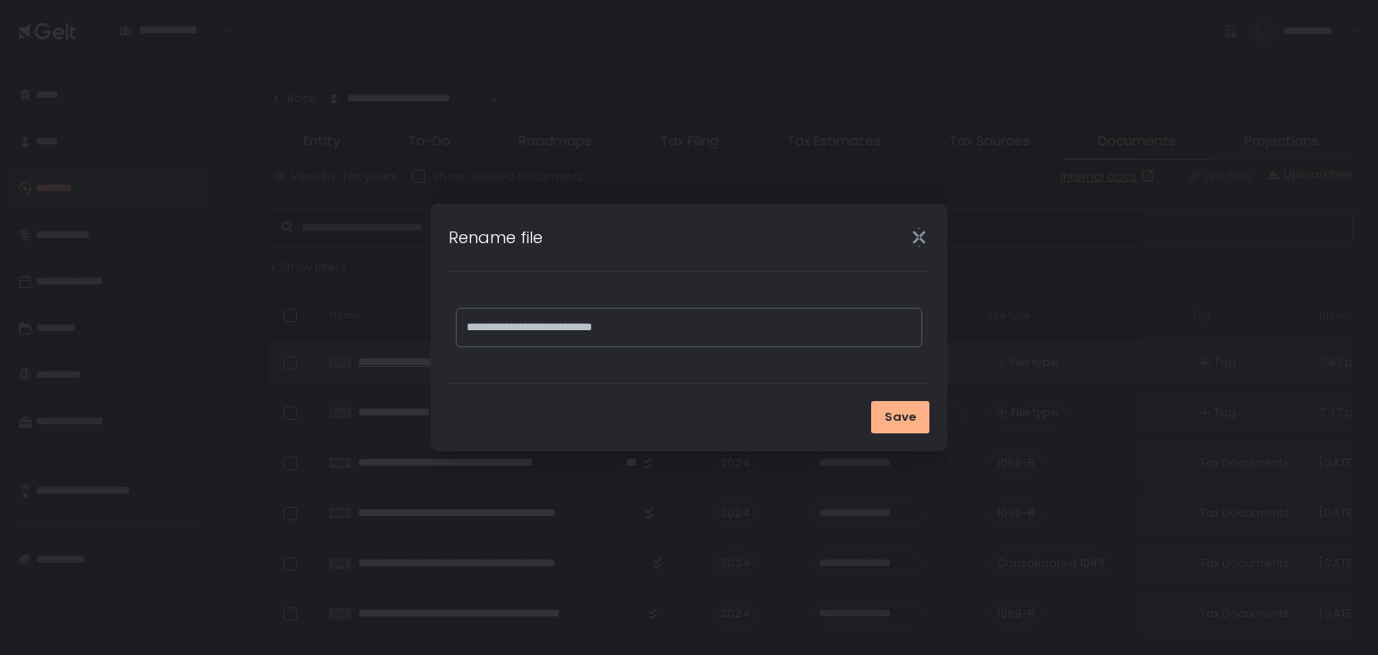
click at [911, 244] on icon "Close" at bounding box center [919, 237] width 19 height 19
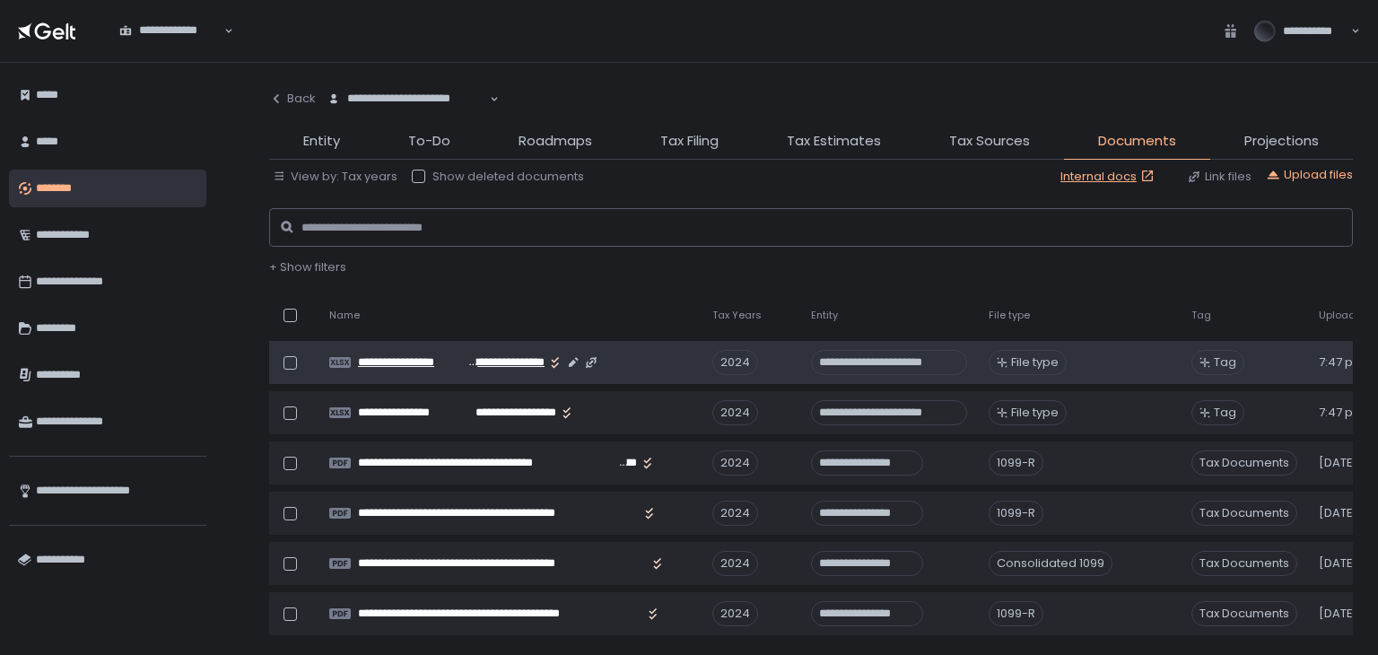
click at [488, 362] on span "**********" at bounding box center [506, 362] width 78 height 16
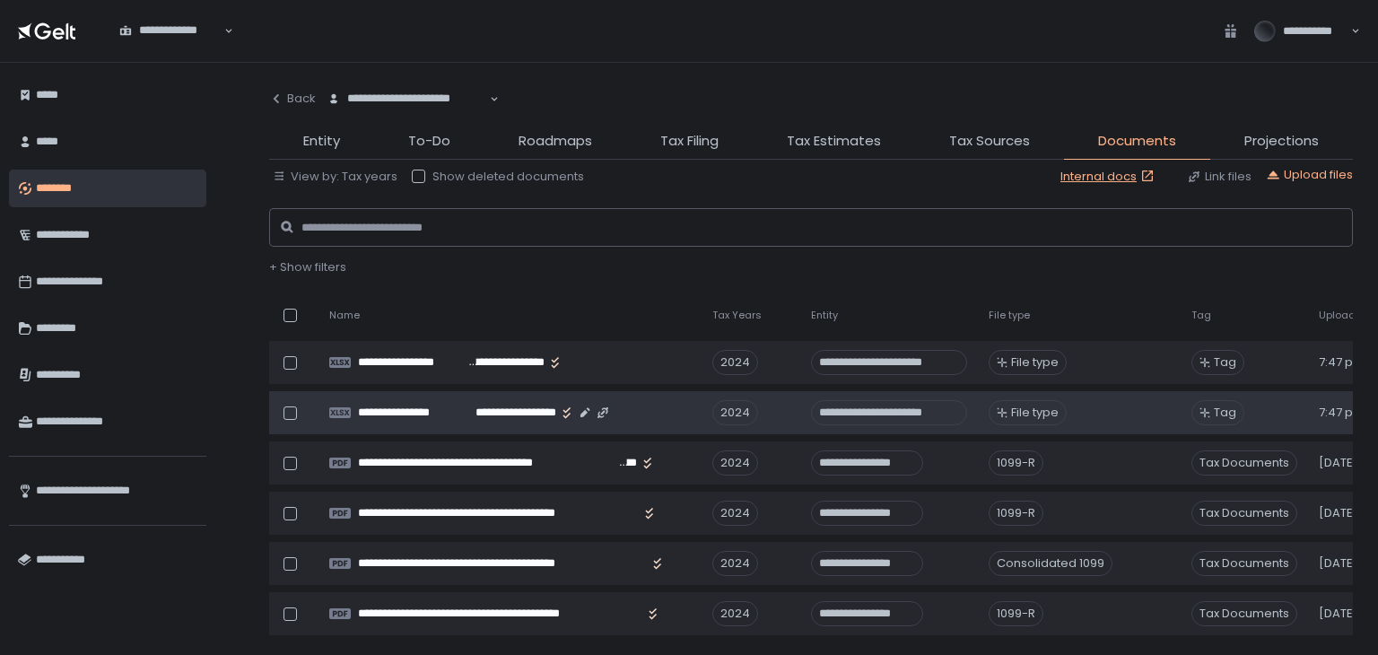
click at [1019, 416] on span "File type" at bounding box center [1035, 413] width 48 height 16
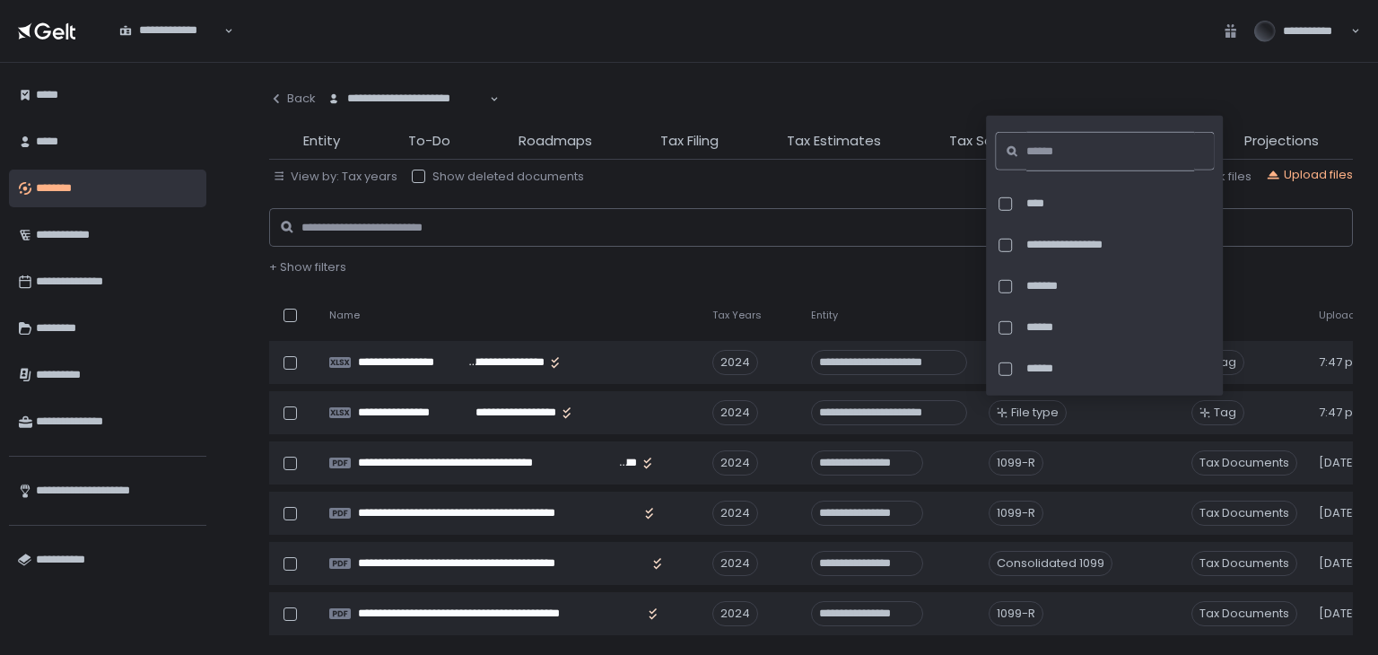
click at [1069, 155] on input at bounding box center [1110, 151] width 168 height 39
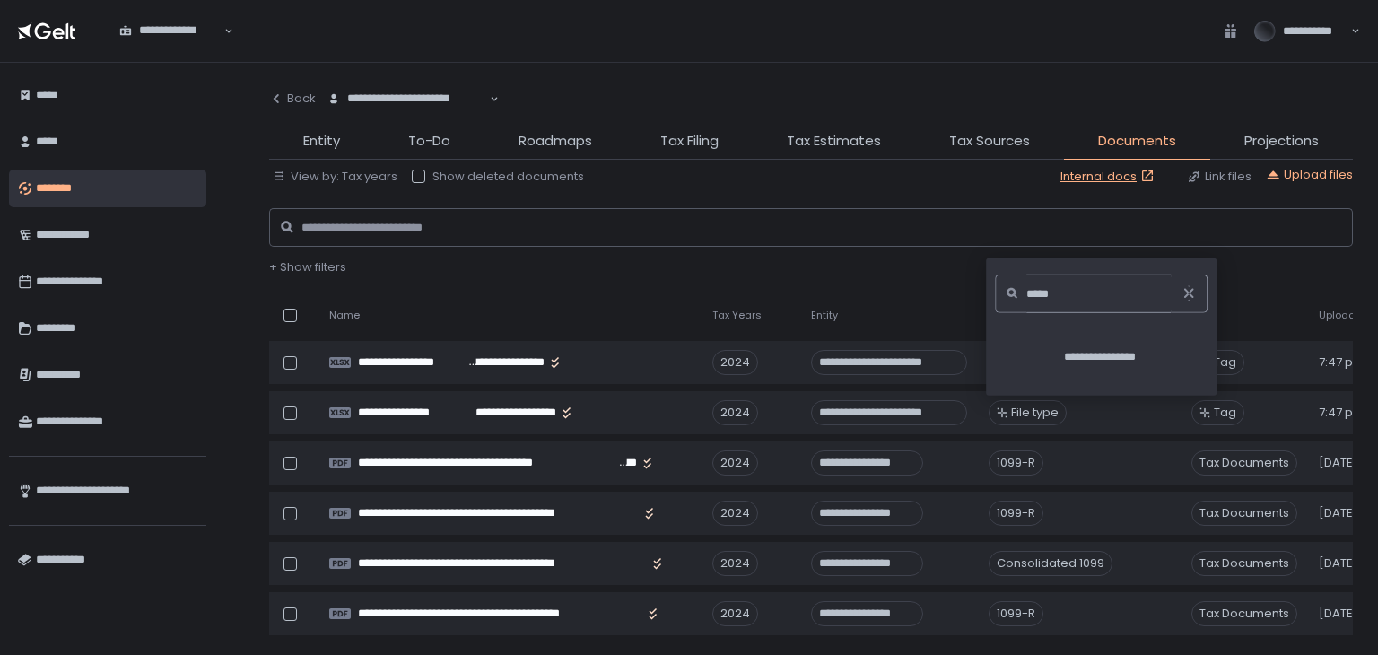
drag, startPoint x: 1090, startPoint y: 302, endPoint x: 998, endPoint y: 281, distance: 94.9
click at [998, 281] on div "*****" at bounding box center [1101, 294] width 213 height 39
type input "*"
type input "****"
click at [1062, 354] on span "**********" at bounding box center [1113, 358] width 174 height 16
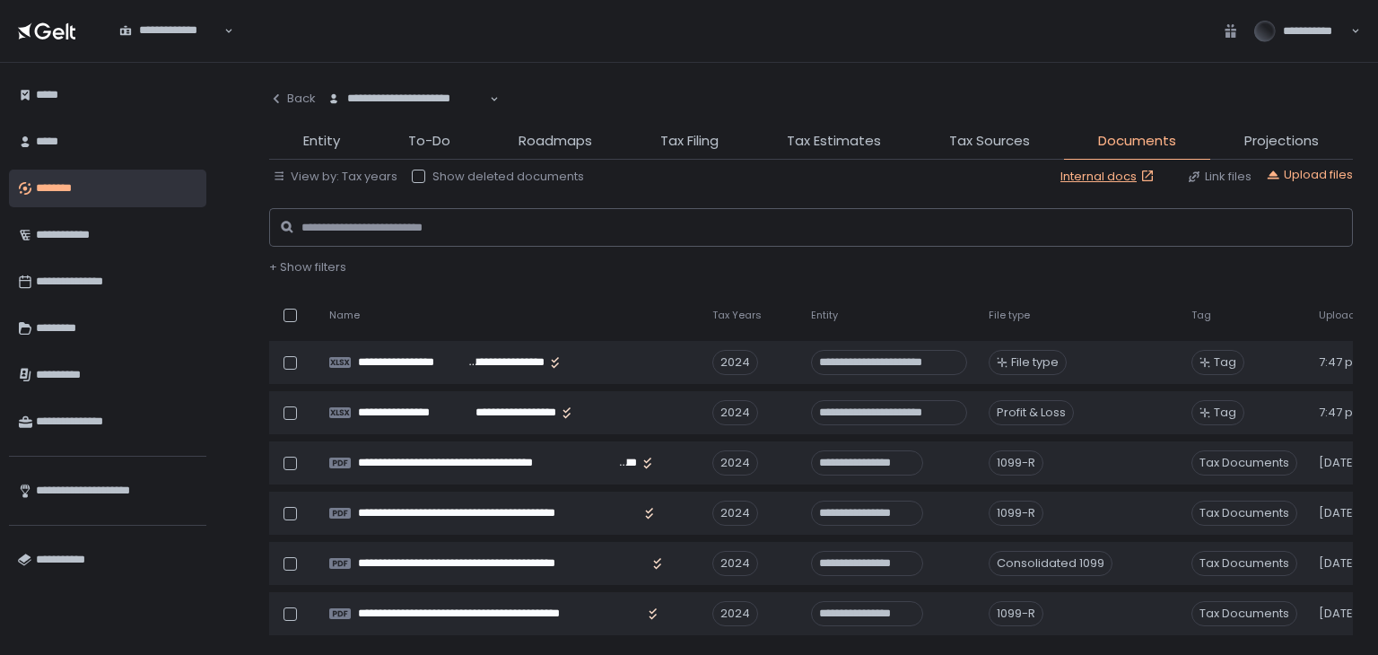
click at [1285, 270] on div "+ Show filters" at bounding box center [811, 267] width 1084 height 16
click at [704, 144] on span "Tax Filing" at bounding box center [689, 141] width 58 height 21
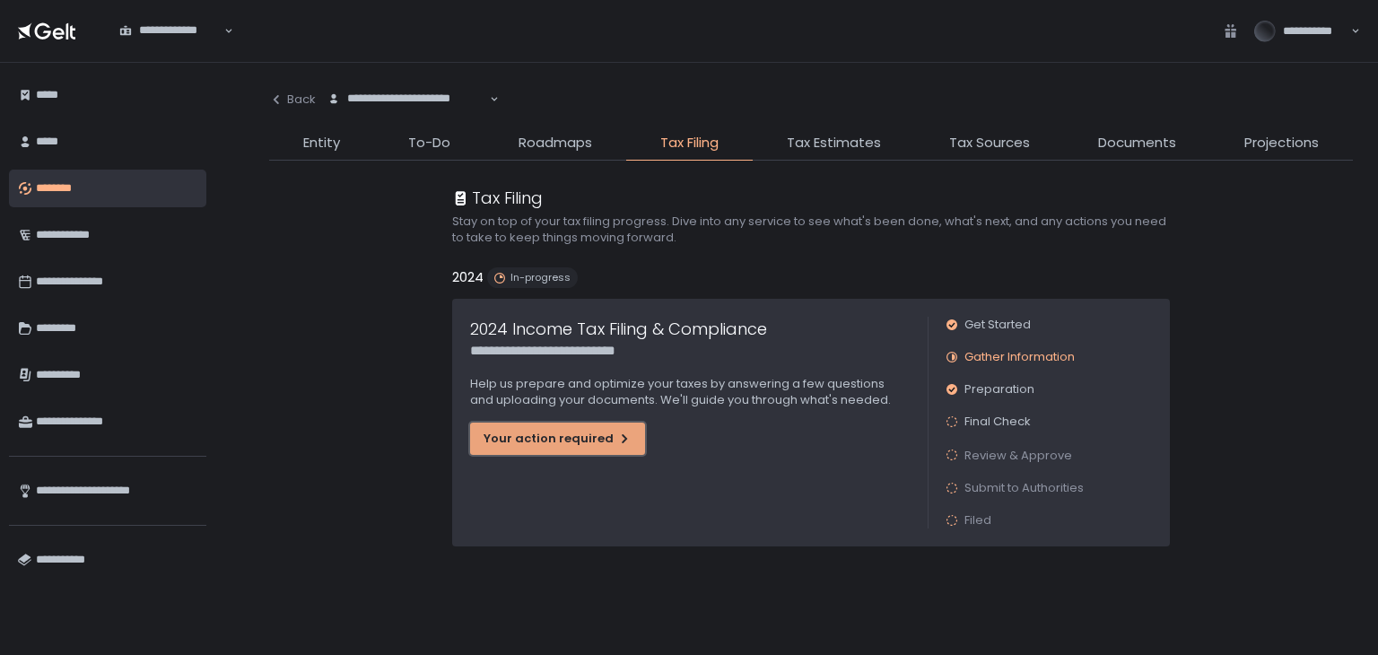
click at [610, 424] on button "Your action required" at bounding box center [557, 439] width 175 height 32
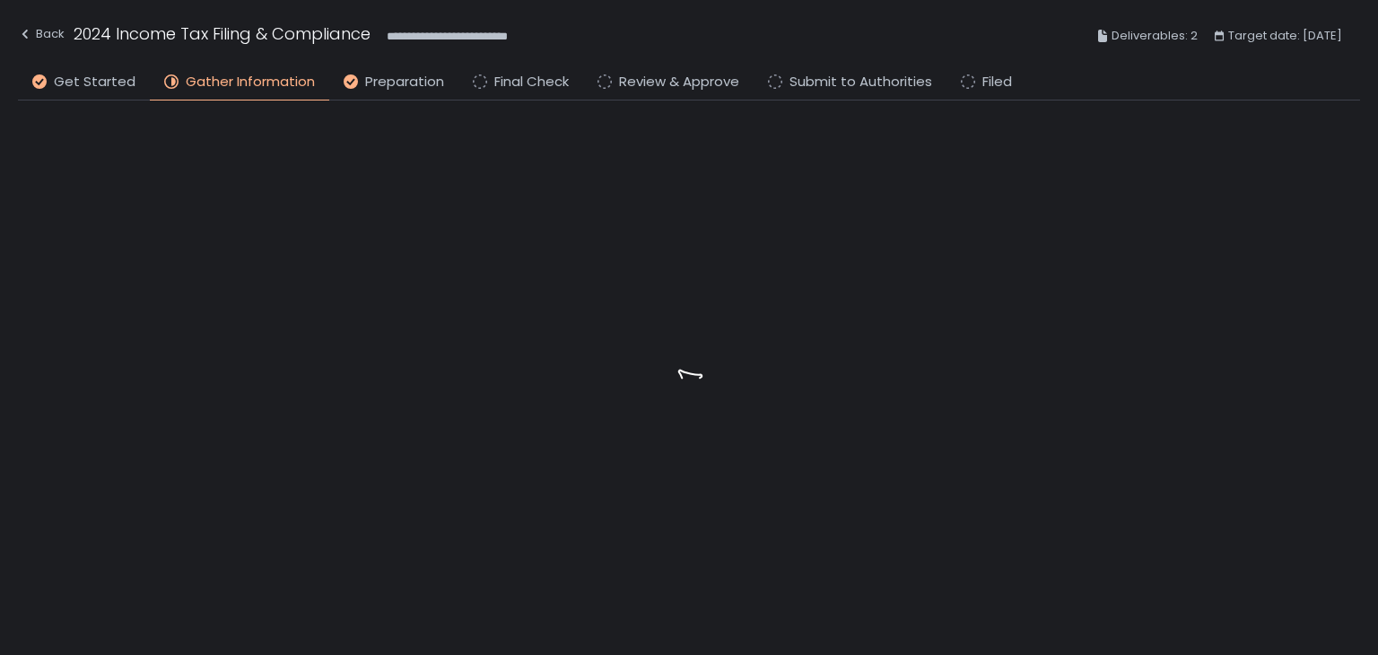
click at [406, 94] on li "Preparation" at bounding box center [393, 86] width 129 height 29
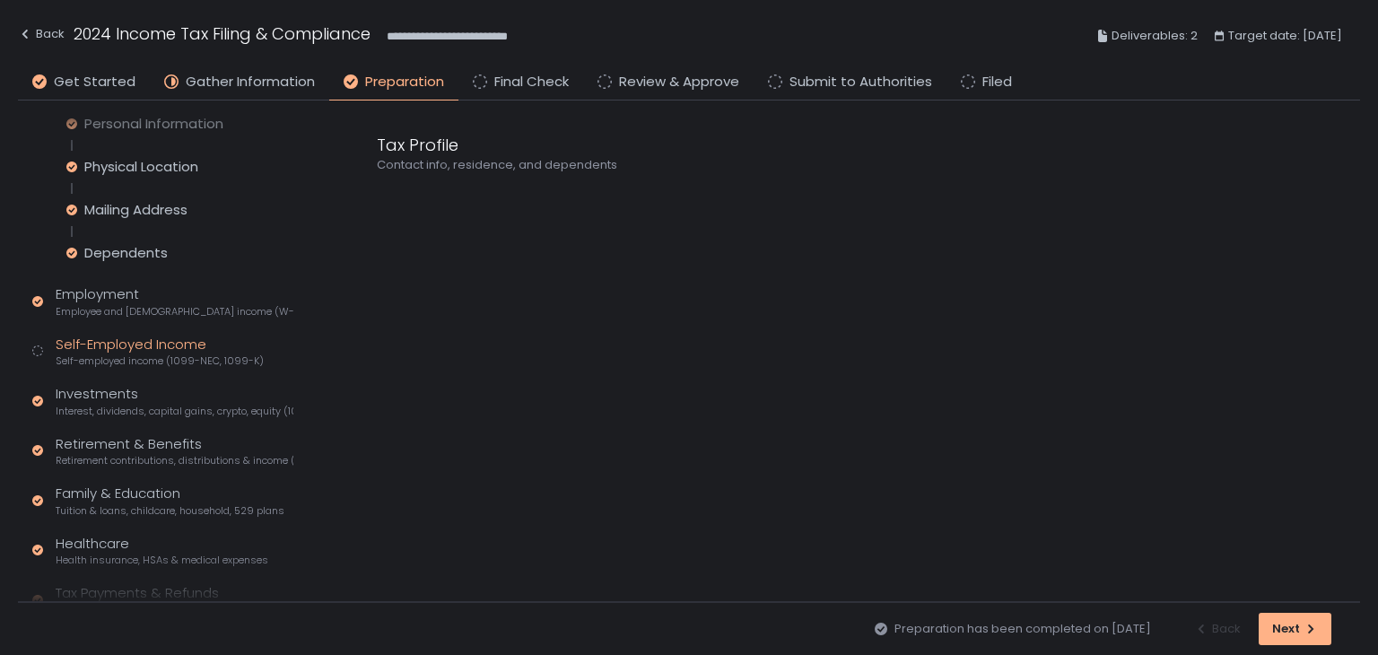
click at [113, 336] on div "Self-Employed Income Self-employed income (1099-NEC, 1099-K)" at bounding box center [160, 352] width 208 height 34
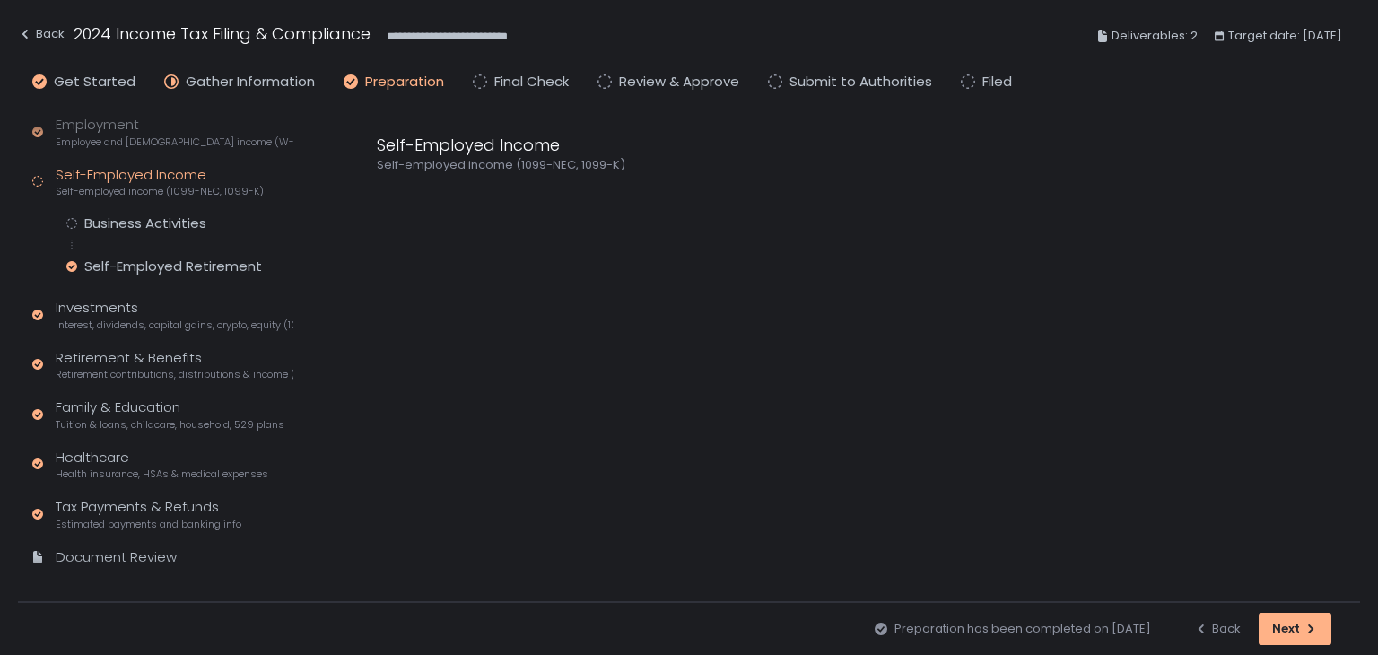
scroll to position [54, 0]
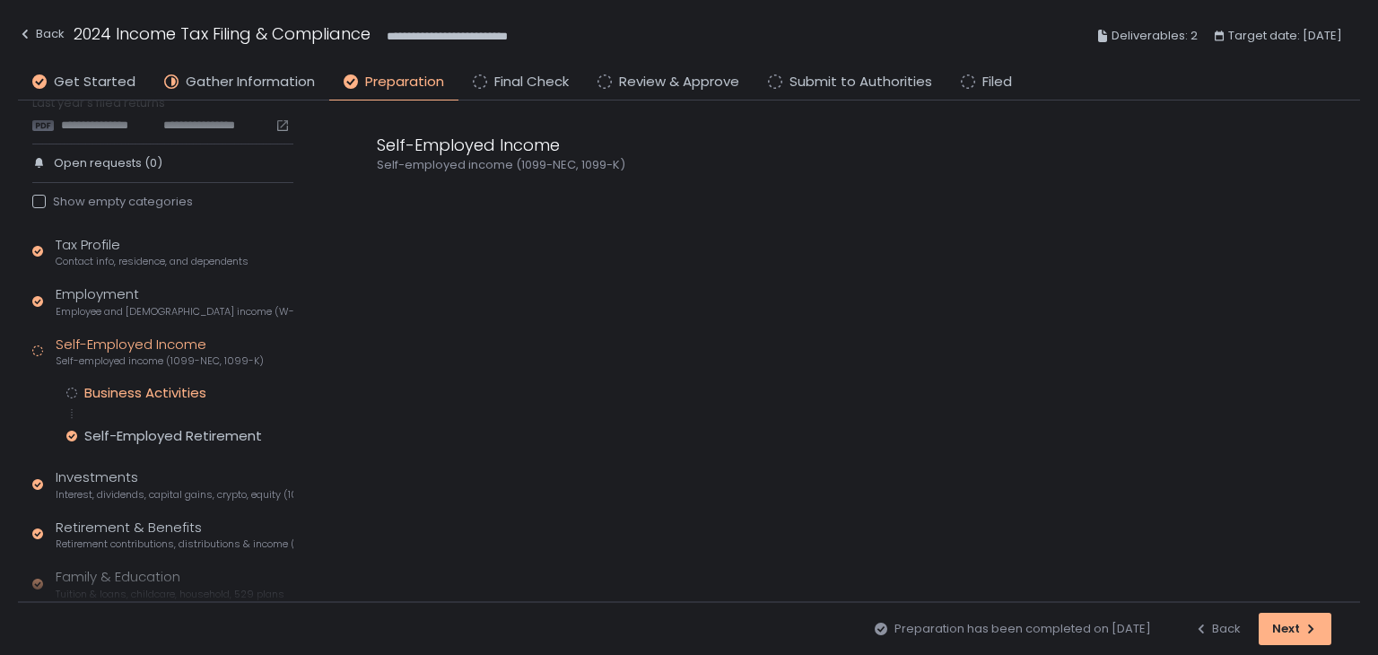
click at [148, 384] on div "Business Activities" at bounding box center [145, 393] width 122 height 18
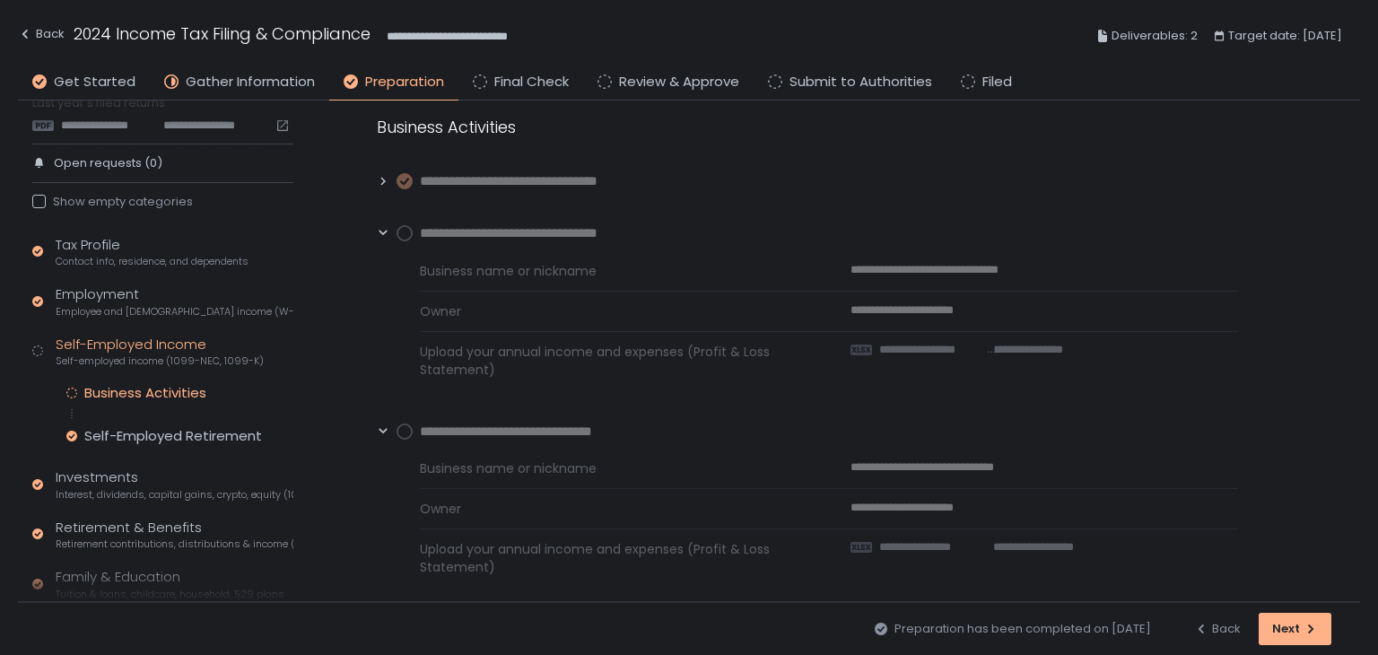
scroll to position [35, 0]
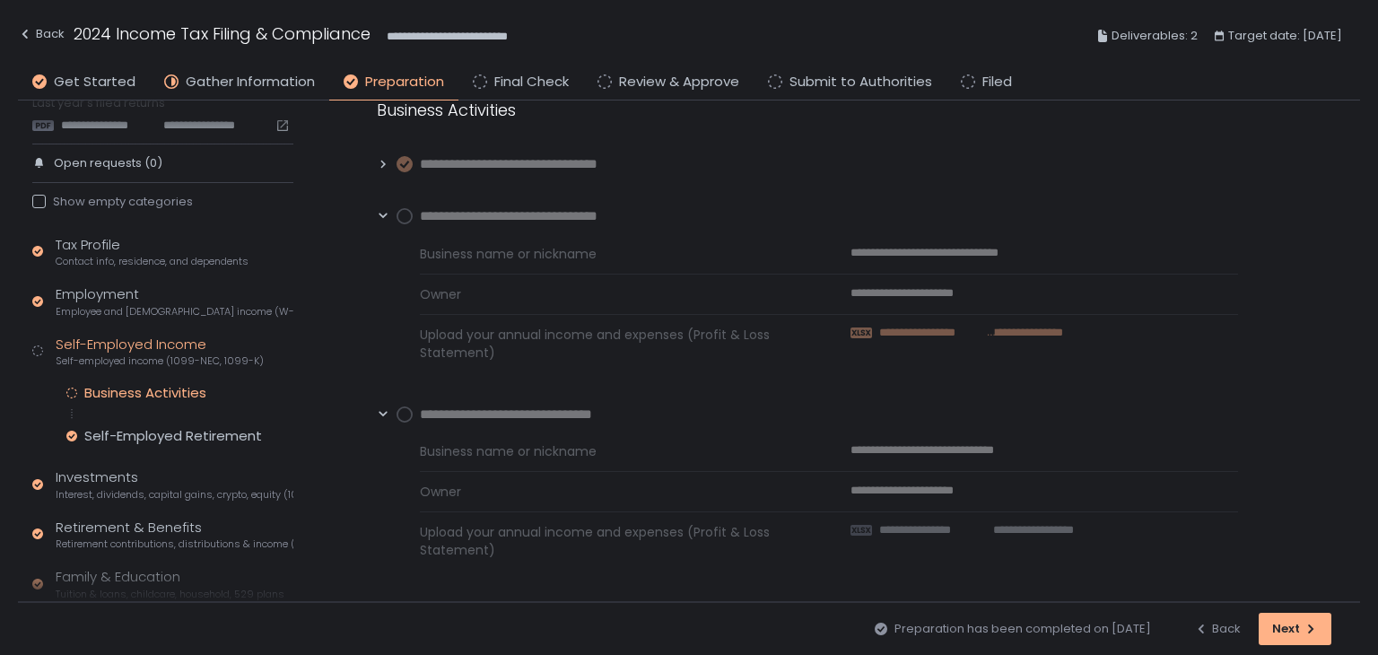
click at [985, 332] on span "**********" at bounding box center [933, 333] width 108 height 16
click at [1034, 523] on span "**********" at bounding box center [1029, 530] width 92 height 16
click at [406, 220] on circle at bounding box center [404, 216] width 14 height 14
click at [402, 415] on circle at bounding box center [404, 414] width 14 height 14
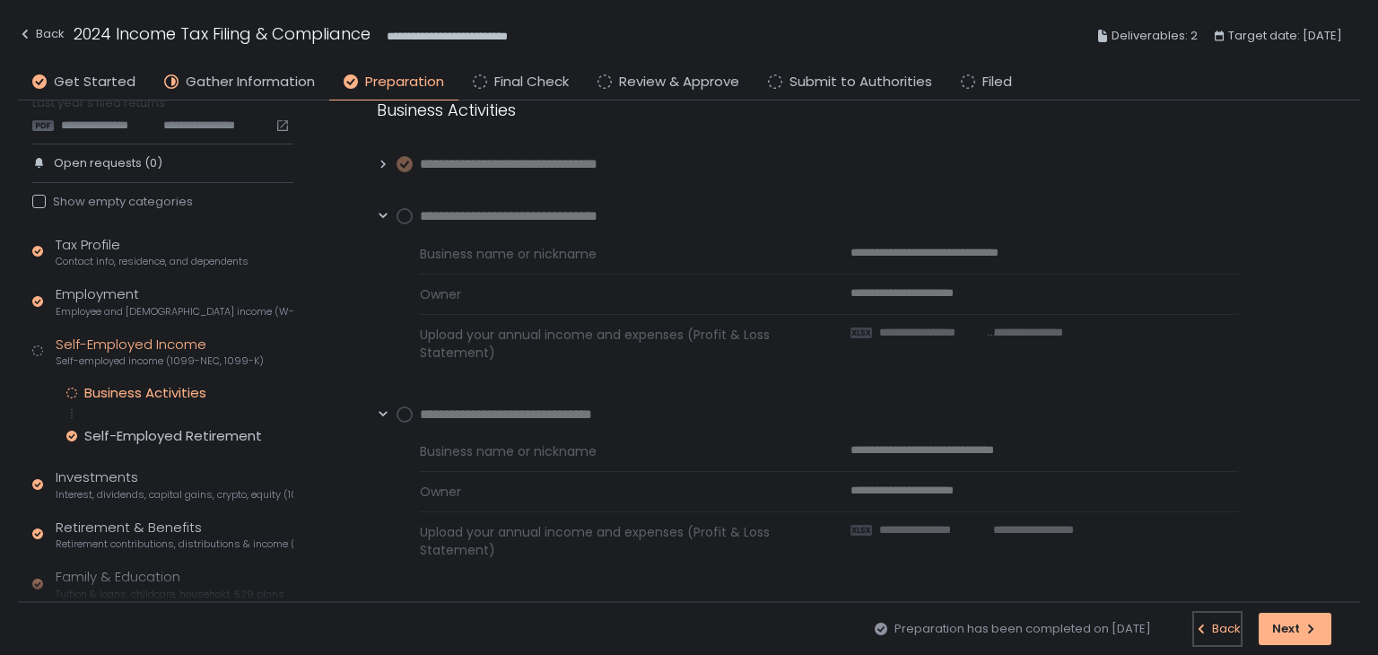
click at [1227, 636] on div "Back" at bounding box center [1217, 629] width 47 height 16
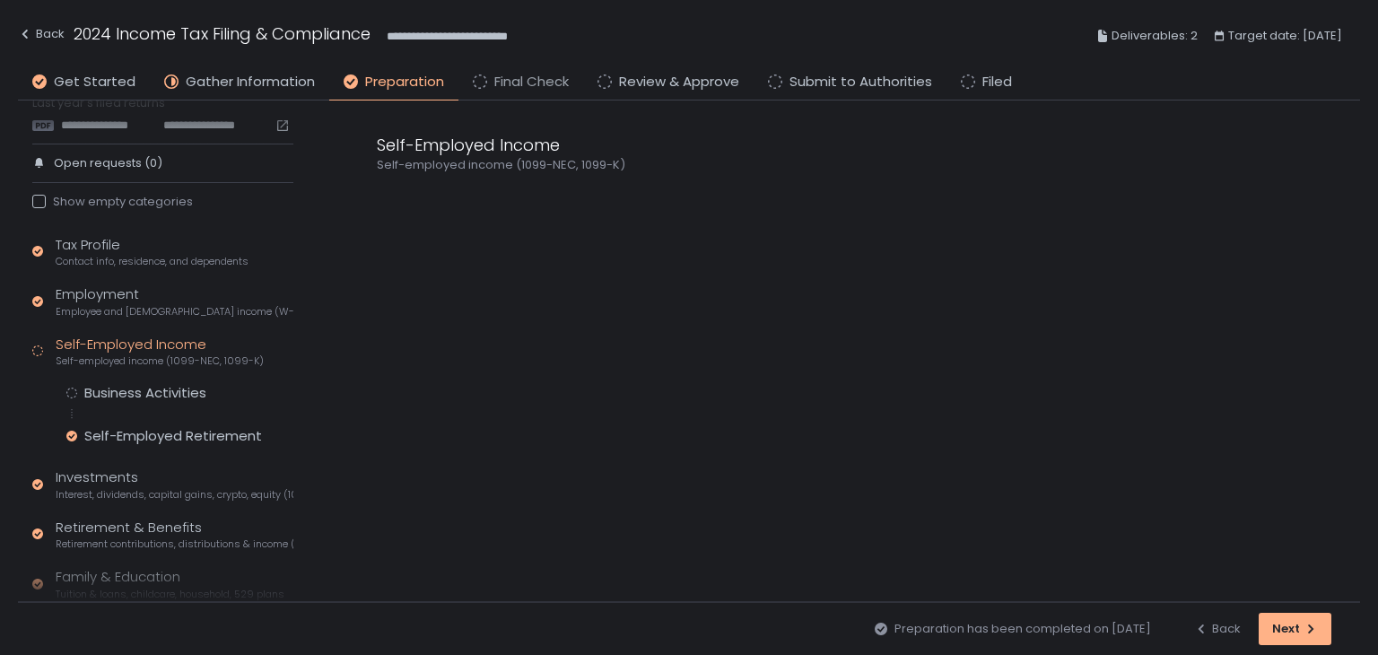
click at [517, 78] on span "Final Check" at bounding box center [531, 82] width 74 height 21
click at [1231, 633] on div "Back" at bounding box center [1217, 629] width 47 height 16
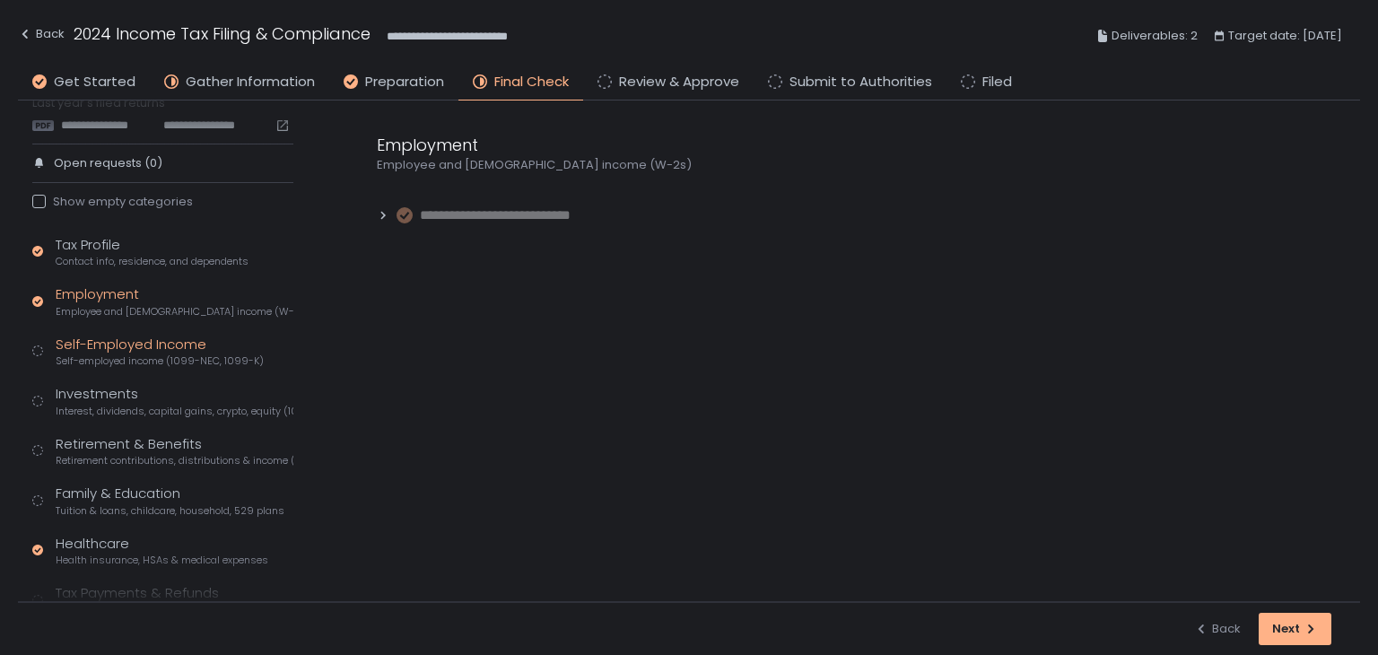
click at [156, 342] on div "Self-Employed Income Self-employed income (1099-NEC, 1099-K)" at bounding box center [160, 352] width 208 height 34
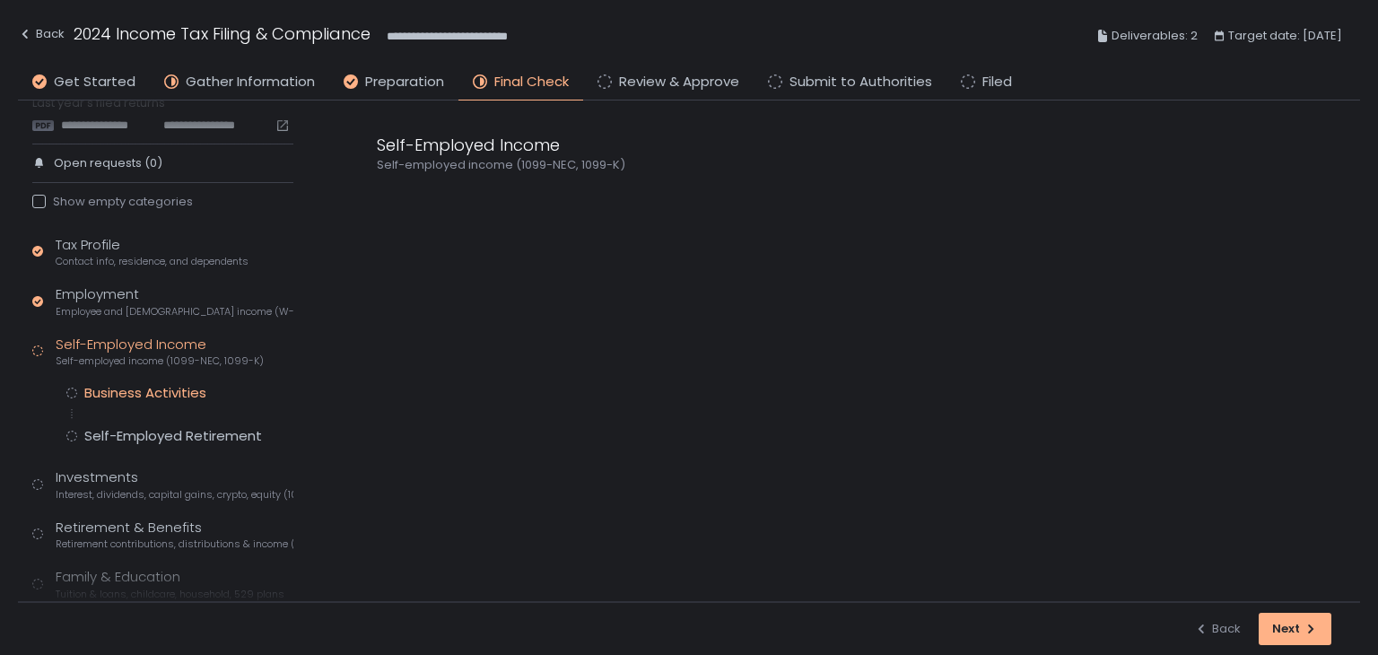
click at [153, 387] on div "Business Activities" at bounding box center [145, 393] width 122 height 18
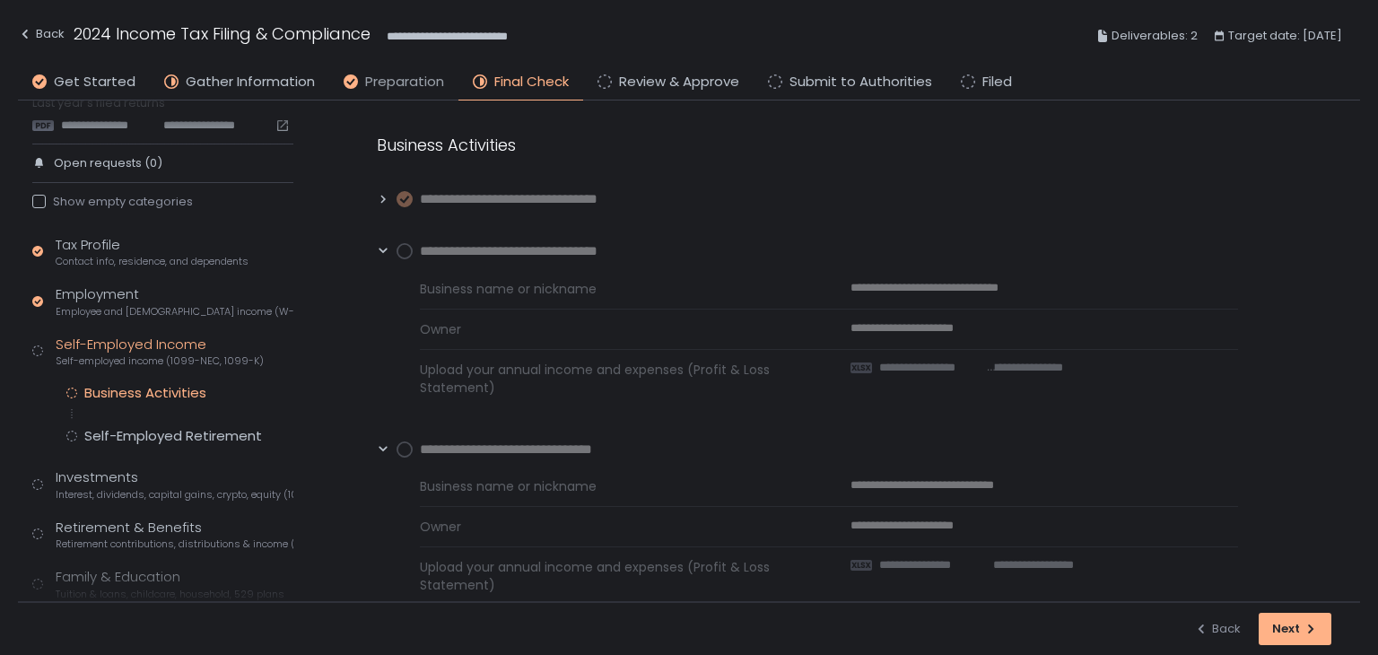
click at [383, 76] on span "Preparation" at bounding box center [404, 82] width 79 height 21
click at [404, 252] on circle at bounding box center [404, 251] width 14 height 14
click at [404, 446] on circle at bounding box center [404, 449] width 14 height 14
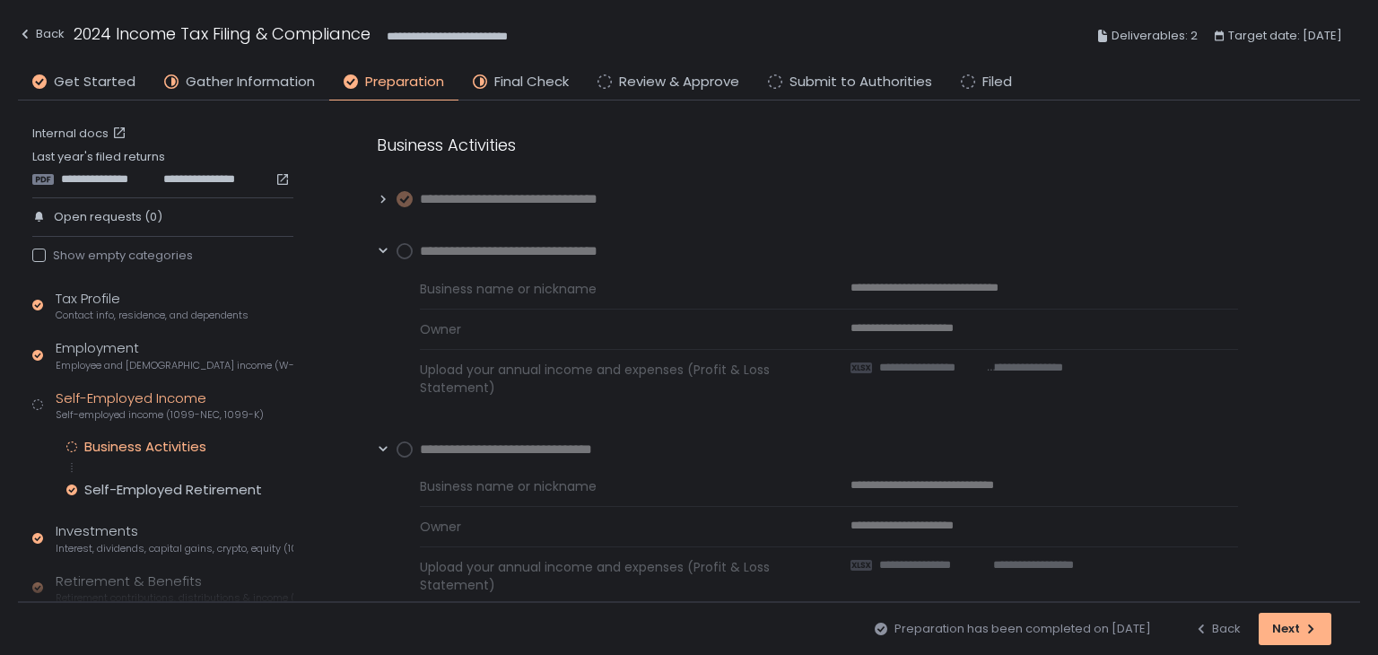
click at [169, 184] on span "**********" at bounding box center [194, 179] width 83 height 16
